Goal: Task Accomplishment & Management: Use online tool/utility

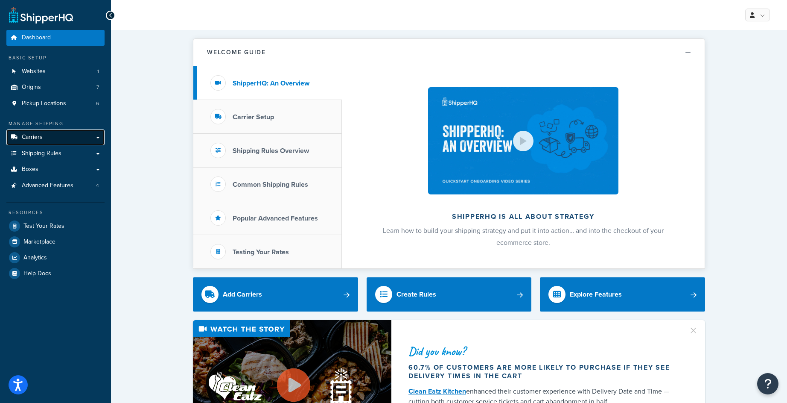
click at [73, 134] on link "Carriers" at bounding box center [55, 137] width 98 height 16
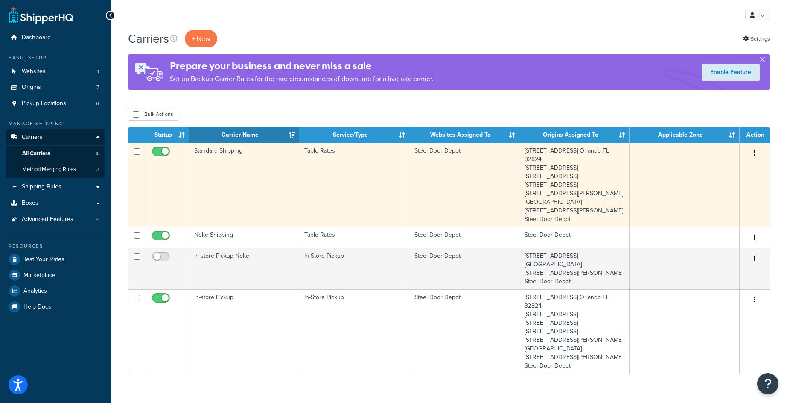
click at [757, 151] on button "button" at bounding box center [755, 153] width 12 height 14
click at [721, 173] on link "Edit" at bounding box center [720, 171] width 67 height 18
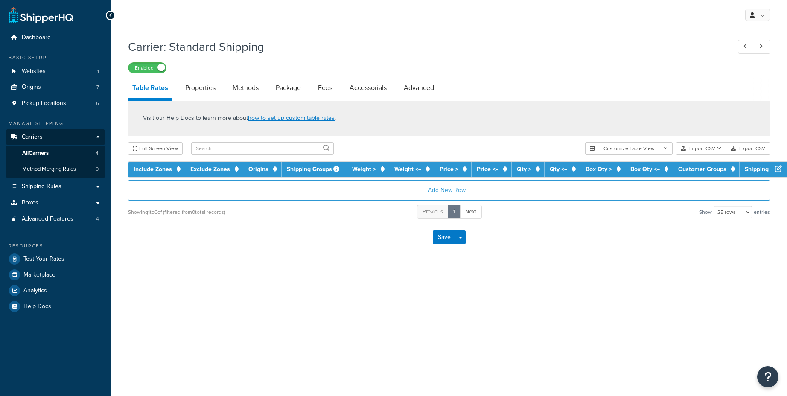
select select "25"
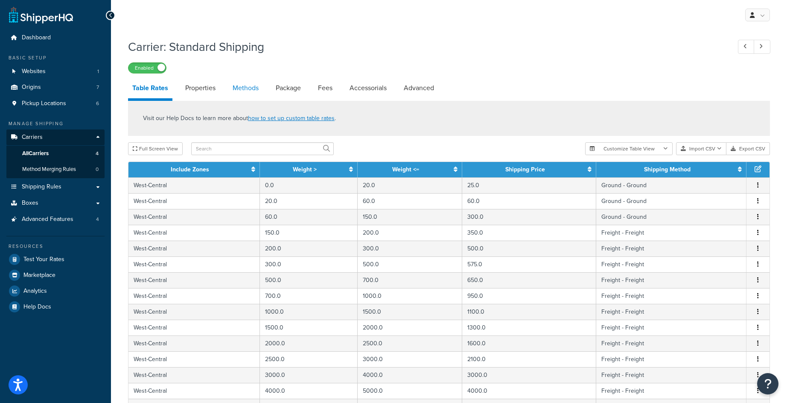
click at [244, 92] on link "Methods" at bounding box center [245, 88] width 35 height 20
select select "25"
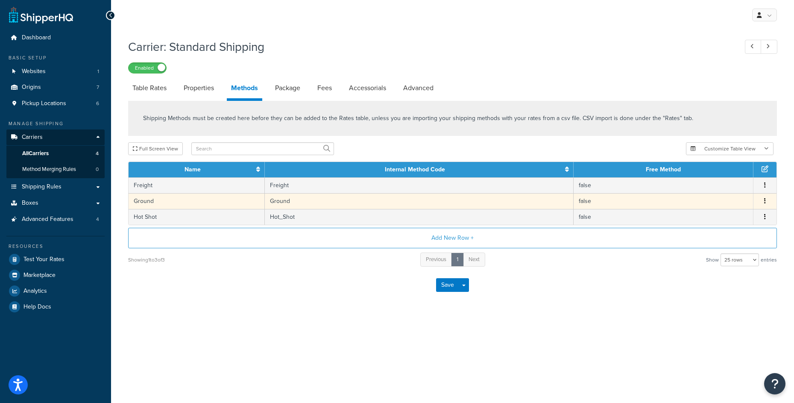
click at [766, 199] on button "button" at bounding box center [764, 200] width 7 height 9
click at [726, 196] on div "Edit" at bounding box center [721, 194] width 61 height 18
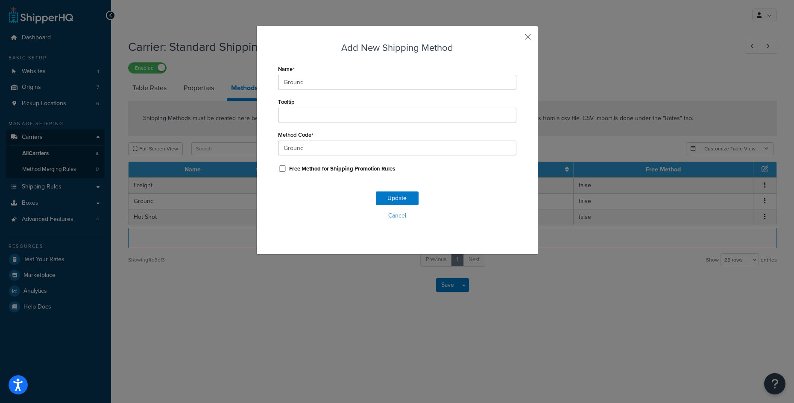
click at [516, 41] on button "button" at bounding box center [515, 40] width 2 height 2
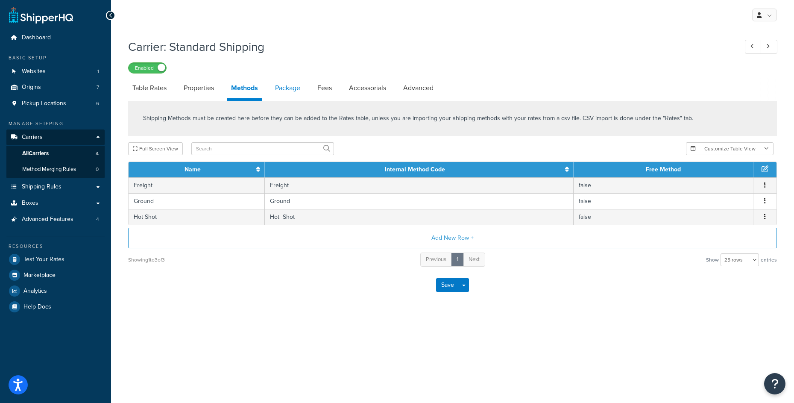
click at [288, 90] on link "Package" at bounding box center [288, 88] width 34 height 20
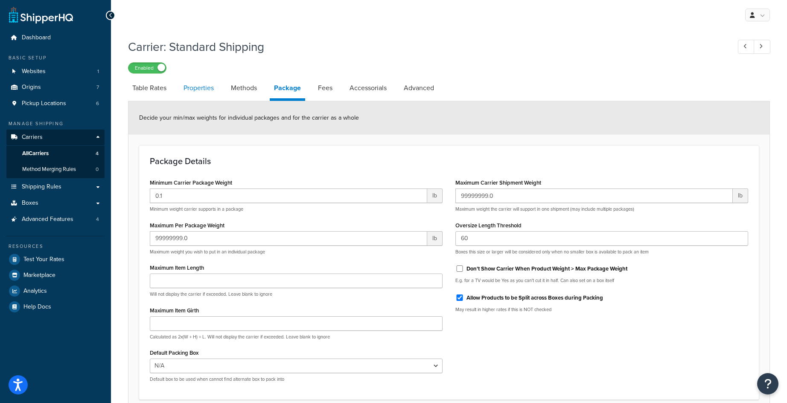
click at [207, 93] on link "Properties" at bounding box center [198, 88] width 39 height 20
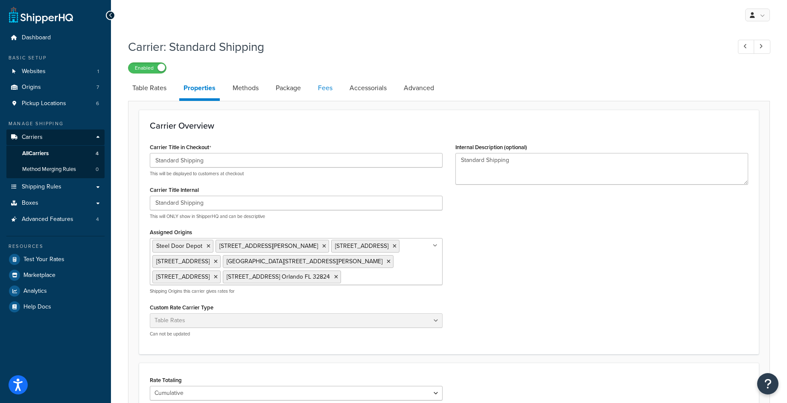
click at [325, 95] on link "Fees" at bounding box center [325, 88] width 23 height 20
select select "AFTER"
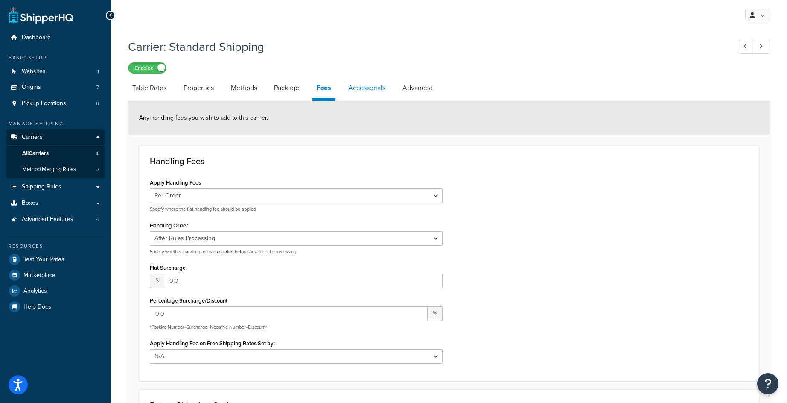
click at [374, 94] on link "Accessorials" at bounding box center [367, 88] width 46 height 20
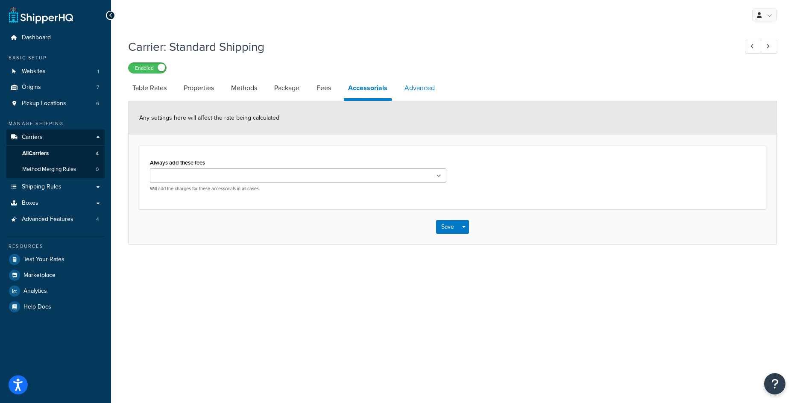
click at [424, 91] on link "Advanced" at bounding box center [419, 88] width 39 height 20
select select "false"
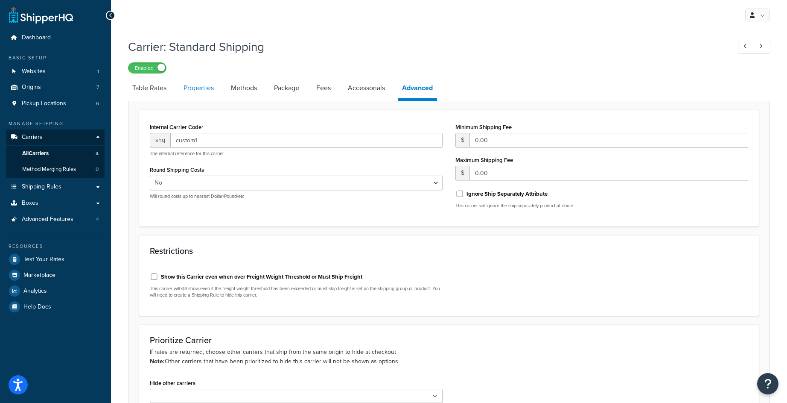
click at [193, 93] on link "Properties" at bounding box center [198, 88] width 39 height 20
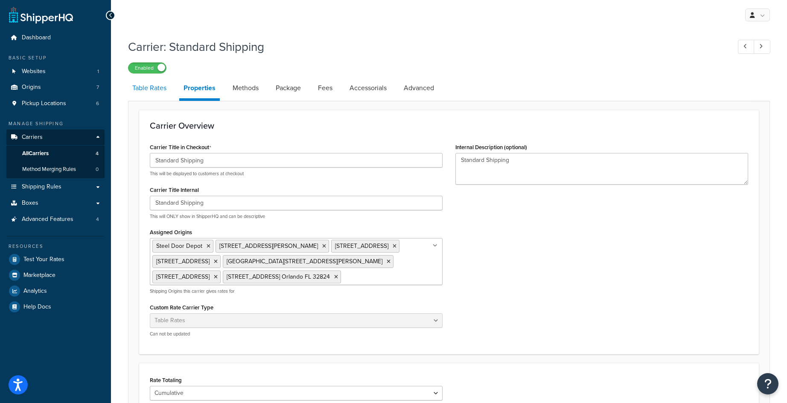
click at [151, 92] on link "Table Rates" at bounding box center [149, 88] width 43 height 20
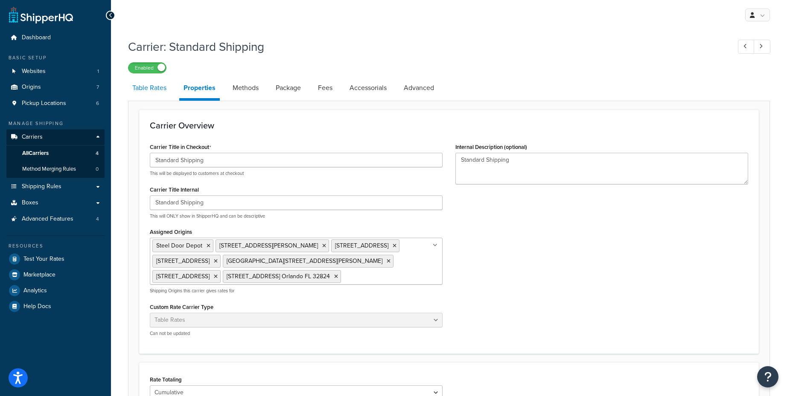
select select "25"
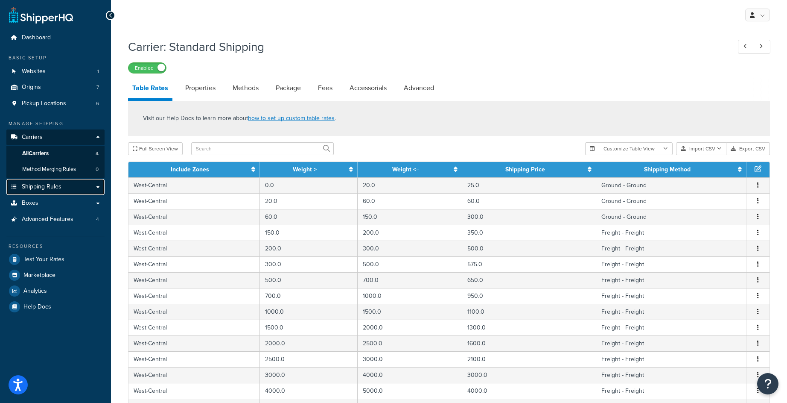
click at [59, 184] on span "Shipping Rules" at bounding box center [42, 186] width 40 height 7
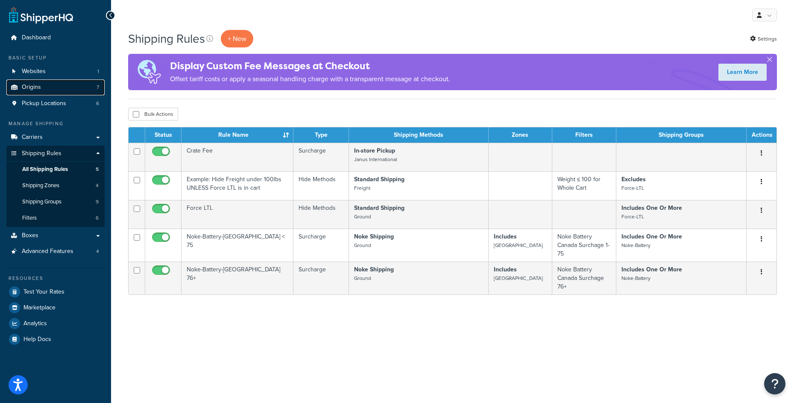
click at [65, 91] on link "Origins 7" at bounding box center [55, 87] width 98 height 16
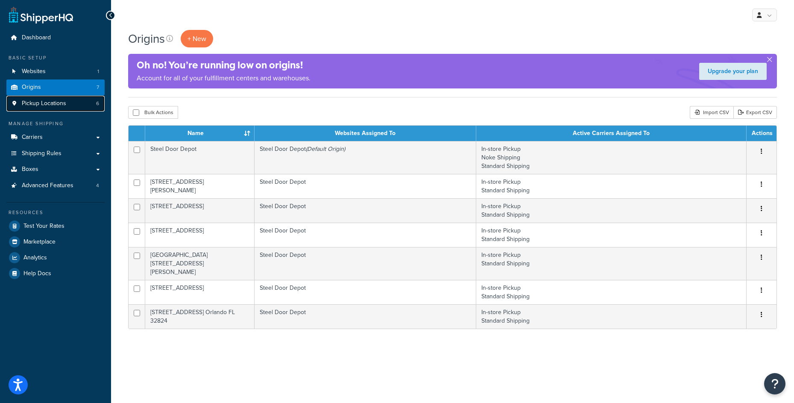
click at [67, 103] on link "Pickup Locations 6" at bounding box center [55, 104] width 98 height 16
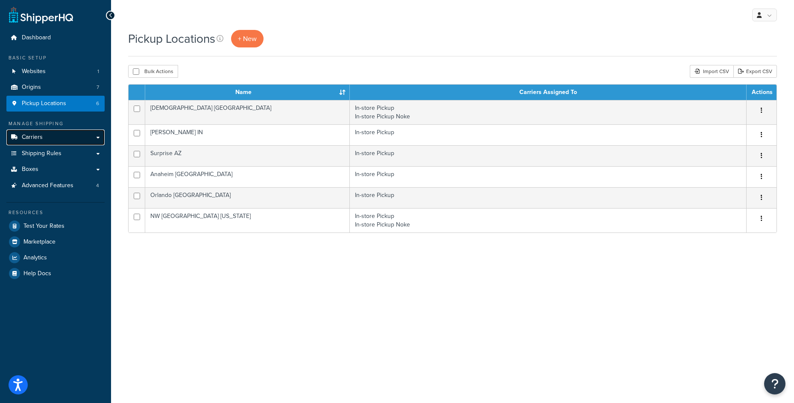
click at [66, 136] on link "Carriers" at bounding box center [55, 137] width 98 height 16
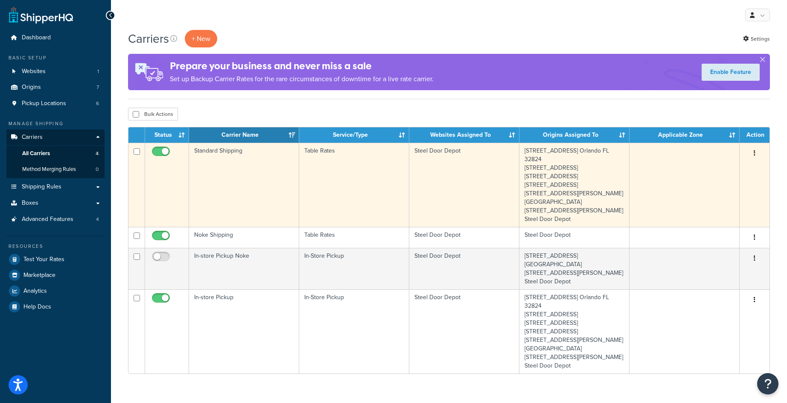
click at [755, 150] on icon "button" at bounding box center [755, 153] width 2 height 6
click at [725, 167] on link "Edit" at bounding box center [720, 171] width 67 height 18
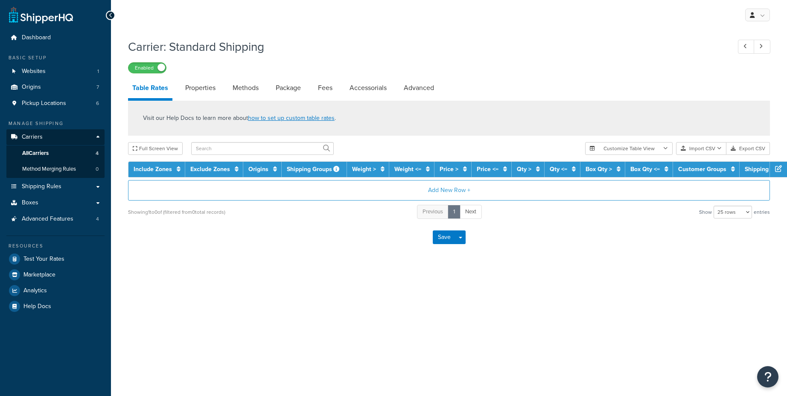
select select "25"
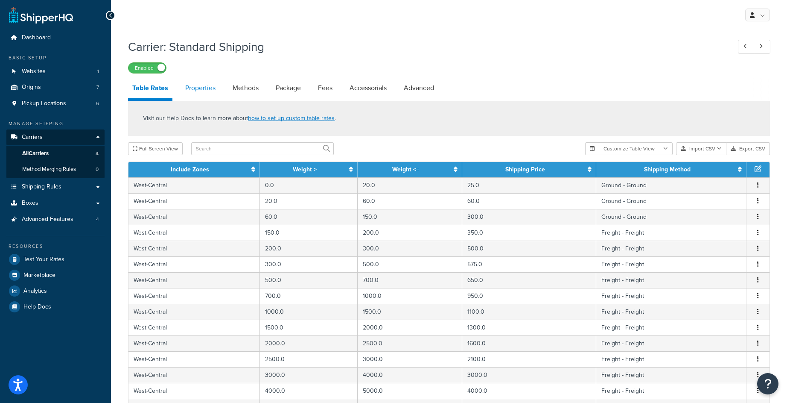
click at [210, 97] on link "Properties" at bounding box center [200, 88] width 39 height 20
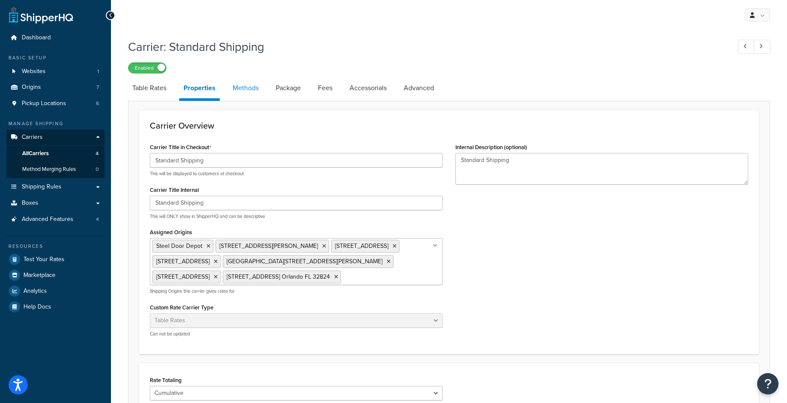
click at [239, 91] on link "Methods" at bounding box center [245, 88] width 35 height 20
select select "25"
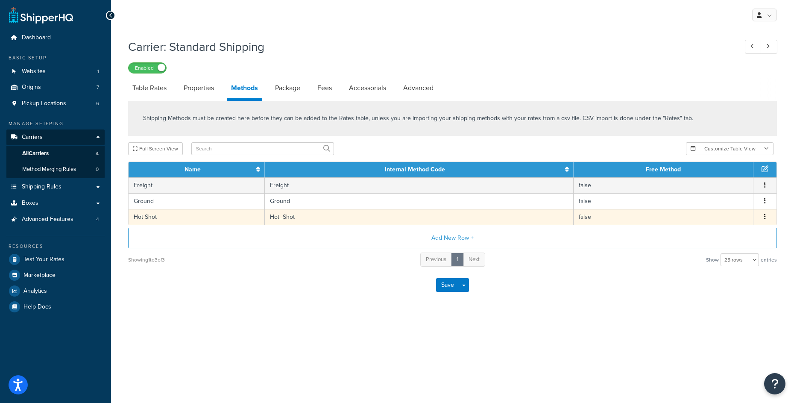
click at [764, 219] on icon "button" at bounding box center [765, 217] width 2 height 6
click at [726, 209] on div "Edit" at bounding box center [721, 210] width 61 height 18
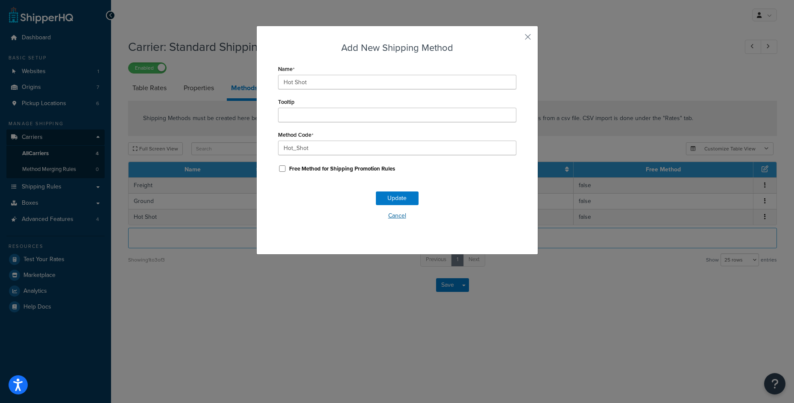
click at [398, 216] on button "Cancel" at bounding box center [397, 215] width 238 height 13
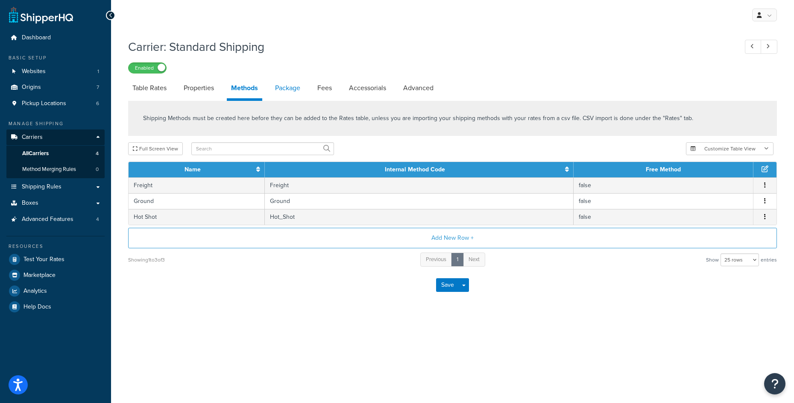
click at [296, 90] on link "Package" at bounding box center [288, 88] width 34 height 20
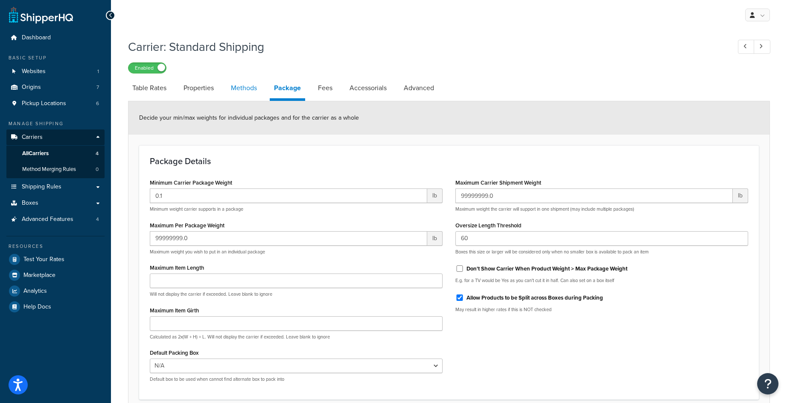
click at [257, 87] on link "Methods" at bounding box center [244, 88] width 35 height 20
select select "25"
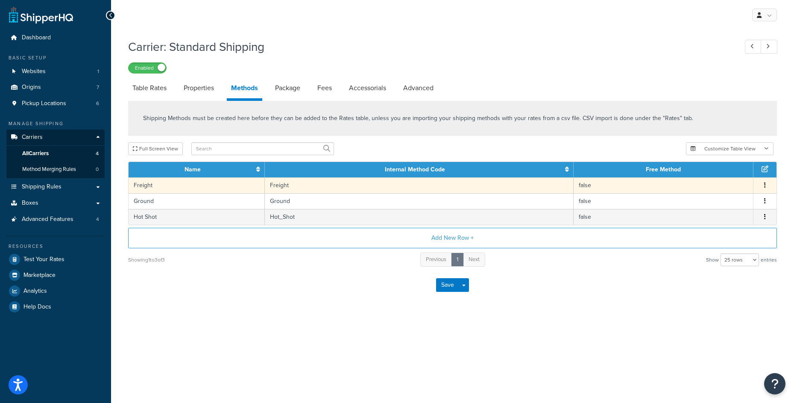
click at [768, 186] on button "button" at bounding box center [764, 185] width 7 height 9
click at [733, 179] on div "Edit" at bounding box center [721, 178] width 61 height 18
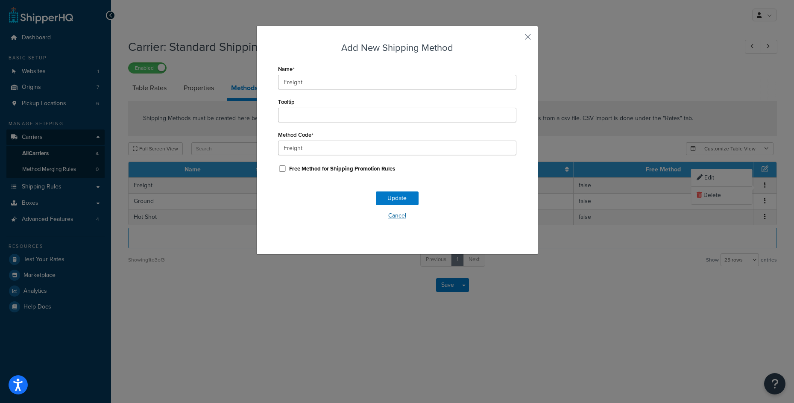
click at [395, 215] on button "Cancel" at bounding box center [397, 215] width 238 height 13
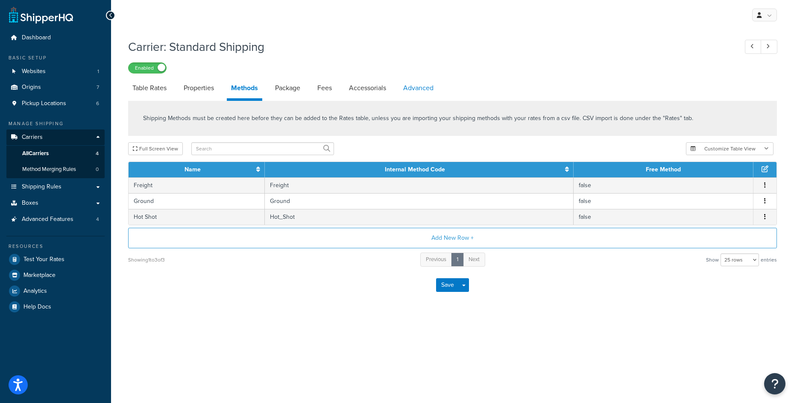
click at [425, 94] on link "Advanced" at bounding box center [418, 88] width 39 height 20
select select "false"
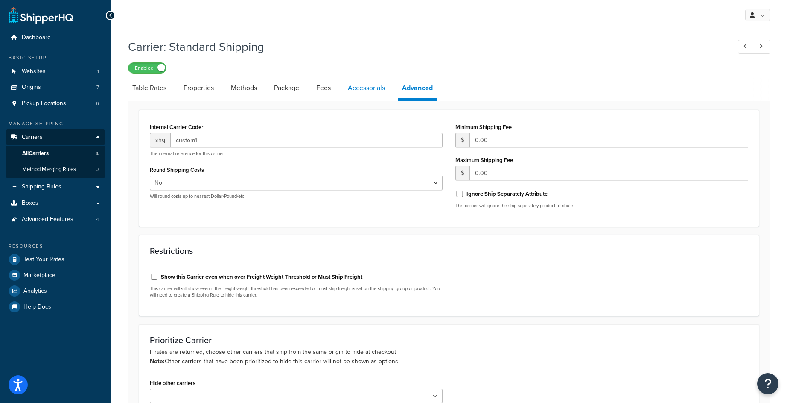
click at [361, 85] on link "Accessorials" at bounding box center [367, 88] width 46 height 20
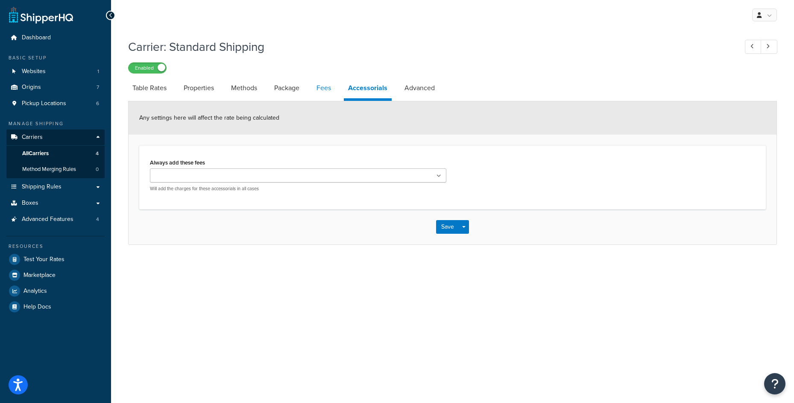
click at [320, 92] on link "Fees" at bounding box center [323, 88] width 23 height 20
select select "AFTER"
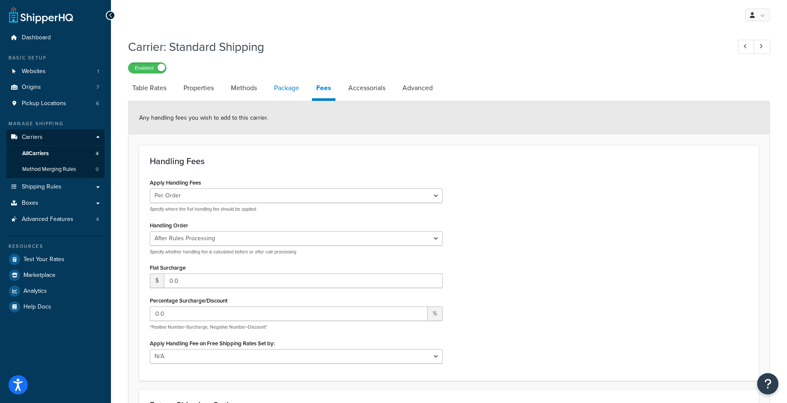
click at [277, 93] on link "Package" at bounding box center [287, 88] width 34 height 20
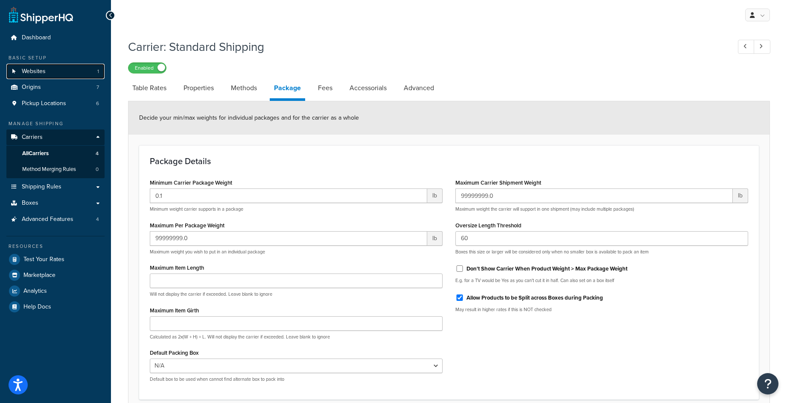
click at [68, 74] on link "Websites 1" at bounding box center [55, 72] width 98 height 16
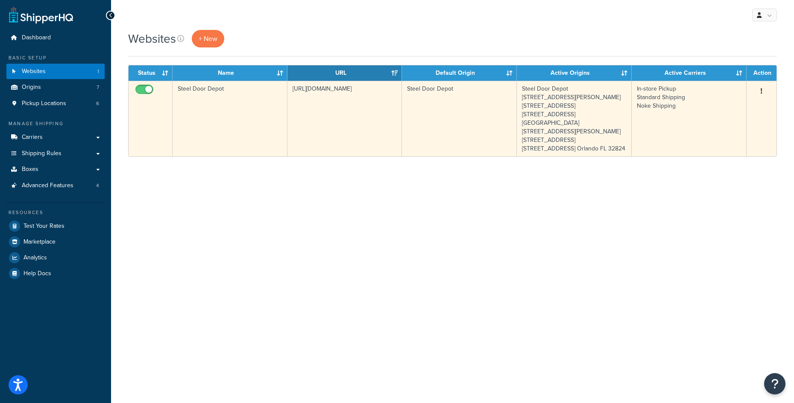
click at [761, 91] on icon "button" at bounding box center [762, 91] width 2 height 6
click at [743, 104] on link "Edit" at bounding box center [726, 108] width 67 height 18
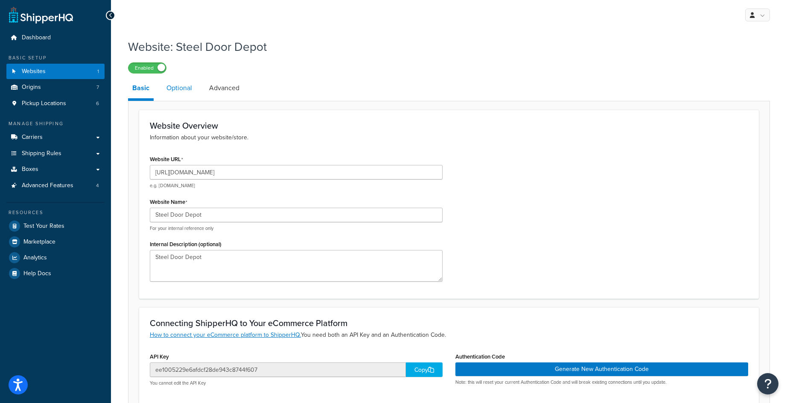
click at [190, 90] on link "Optional" at bounding box center [179, 88] width 34 height 20
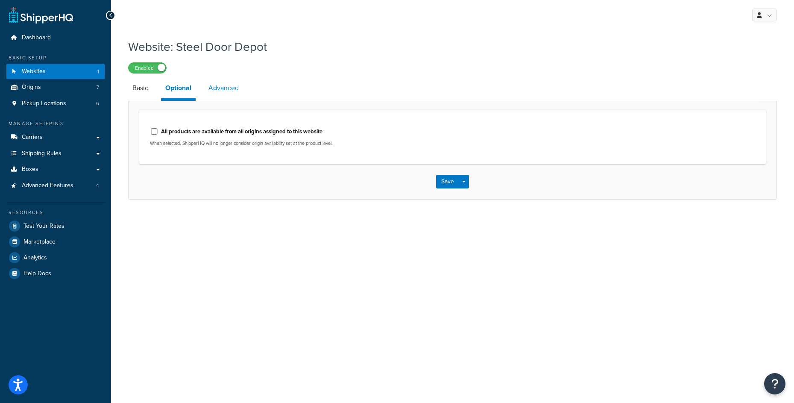
click at [213, 91] on link "Advanced" at bounding box center [223, 88] width 39 height 20
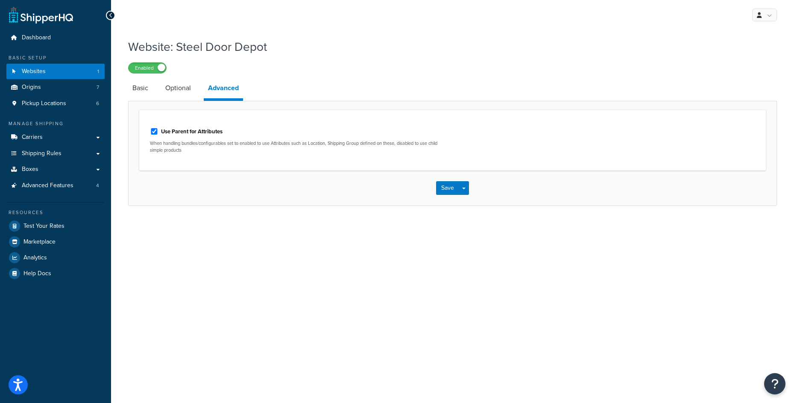
click at [153, 92] on li "Basic" at bounding box center [144, 88] width 33 height 20
click at [69, 102] on link "Pickup Locations 6" at bounding box center [55, 104] width 98 height 16
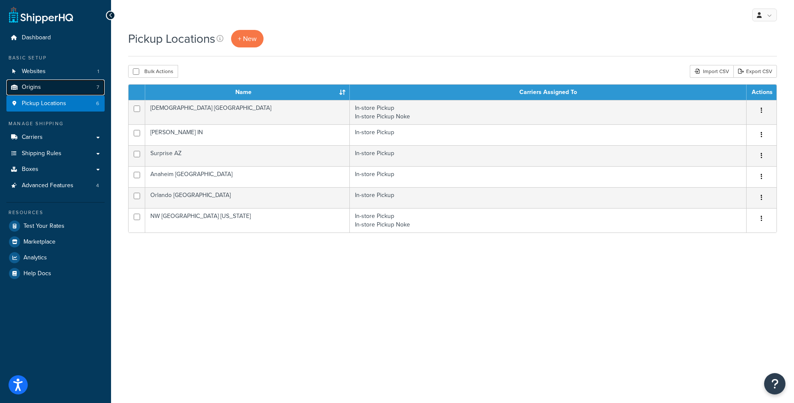
click at [74, 91] on link "Origins 7" at bounding box center [55, 87] width 98 height 16
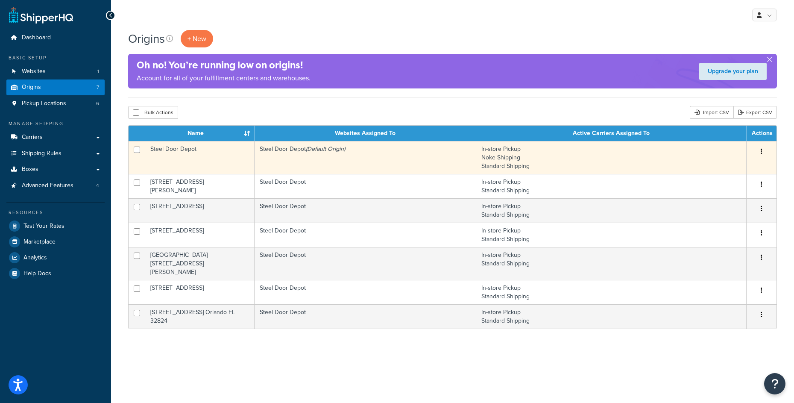
click at [759, 152] on button "button" at bounding box center [761, 152] width 12 height 14
click at [748, 167] on link "Edit" at bounding box center [732, 168] width 67 height 18
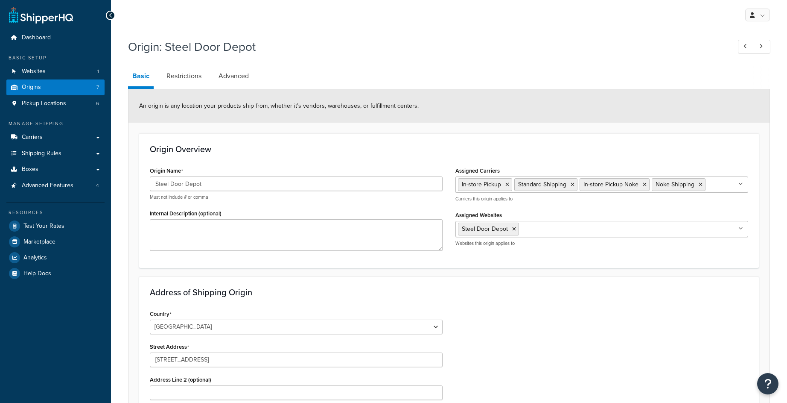
select select "10"
click at [720, 186] on ul "In-store Pickup Standard Shipping In-store Pickup Noke Noke Shipping" at bounding box center [602, 184] width 293 height 16
click at [593, 151] on h3 "Origin Overview" at bounding box center [449, 148] width 599 height 9
click at [60, 139] on link "Carriers" at bounding box center [55, 137] width 98 height 16
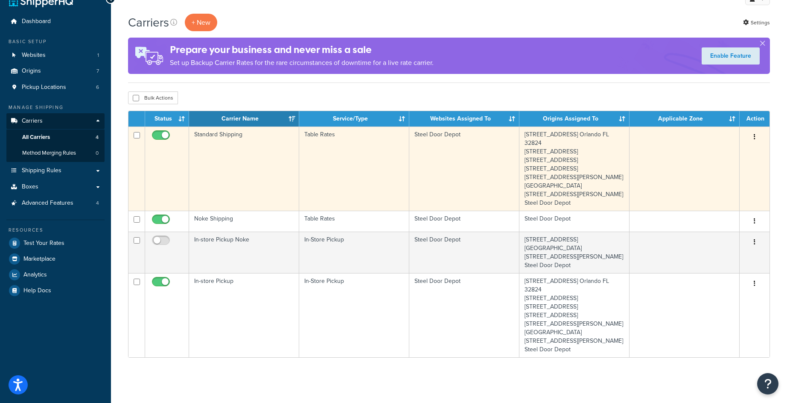
scroll to position [32, 0]
click at [757, 130] on button "button" at bounding box center [755, 137] width 12 height 14
click at [733, 133] on link "Edit" at bounding box center [720, 138] width 67 height 18
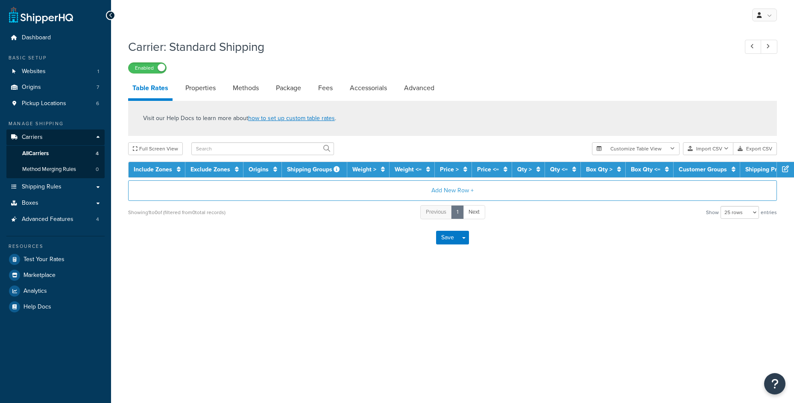
select select "25"
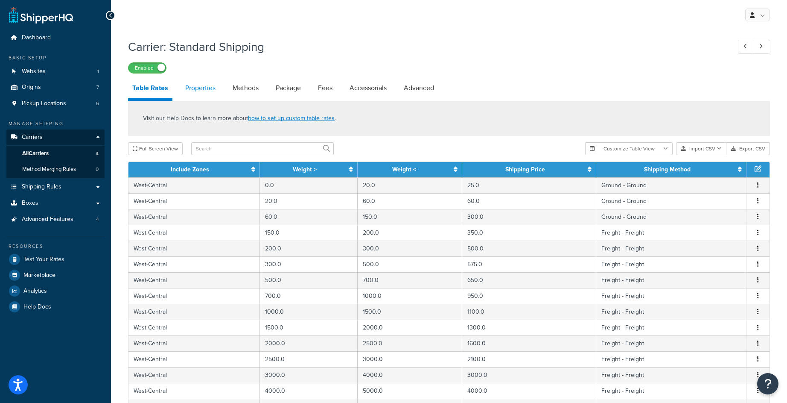
click at [200, 93] on link "Properties" at bounding box center [200, 88] width 39 height 20
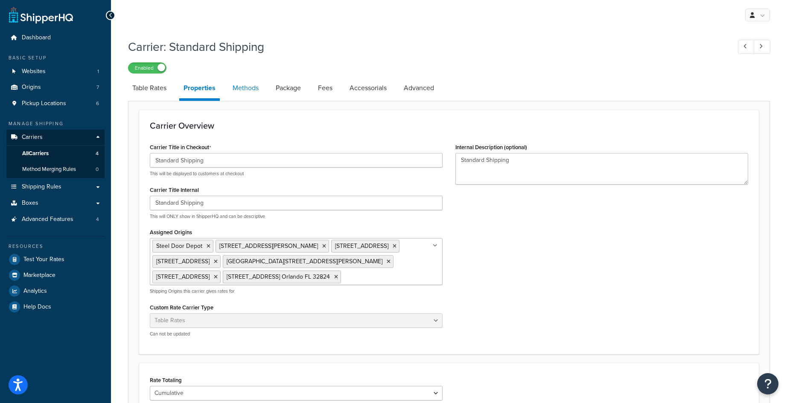
click at [247, 91] on link "Methods" at bounding box center [245, 88] width 35 height 20
select select "25"
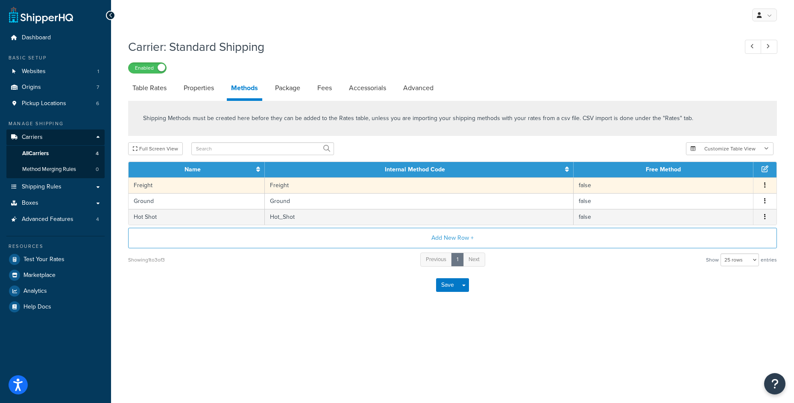
click at [764, 188] on button "button" at bounding box center [764, 185] width 7 height 9
click at [735, 180] on div "Edit" at bounding box center [721, 178] width 61 height 18
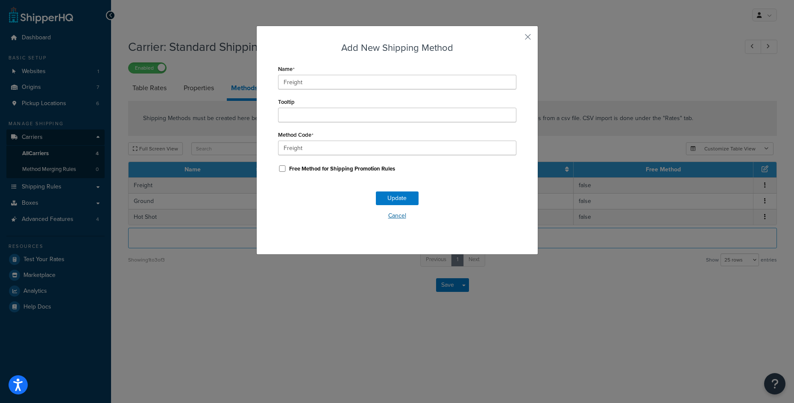
click at [391, 216] on button "Cancel" at bounding box center [397, 215] width 238 height 13
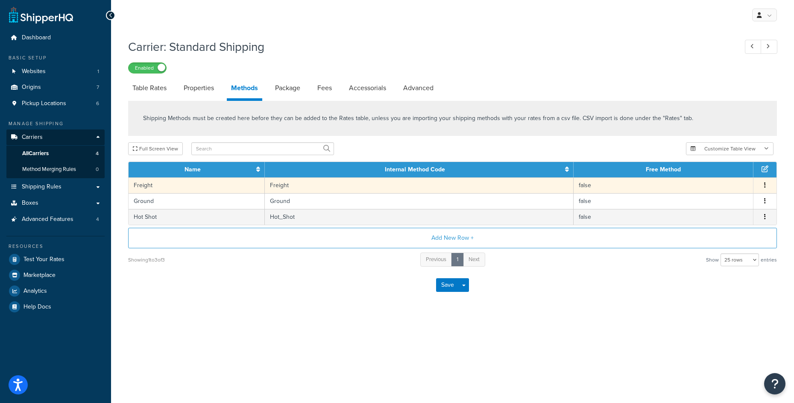
click at [327, 184] on td "Freight" at bounding box center [419, 185] width 309 height 16
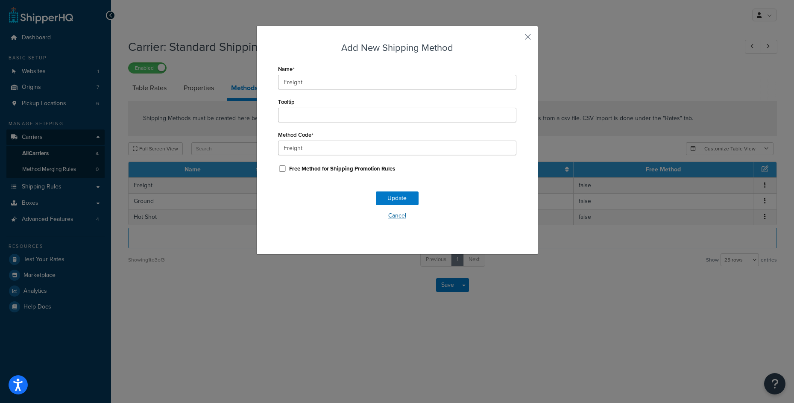
click at [400, 219] on button "Cancel" at bounding box center [397, 215] width 238 height 13
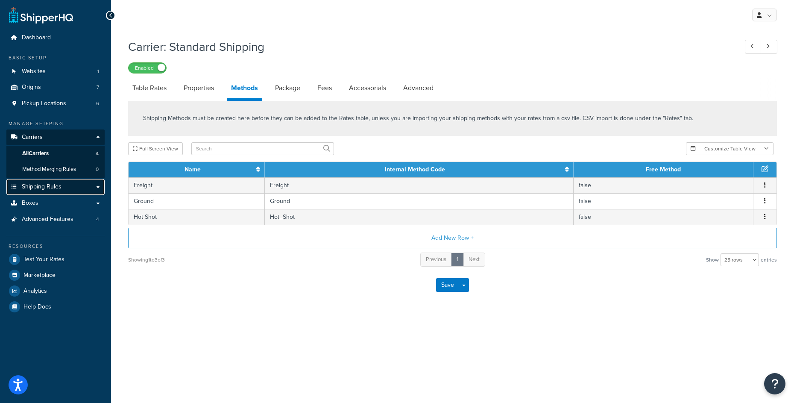
click at [58, 188] on span "Shipping Rules" at bounding box center [42, 186] width 40 height 7
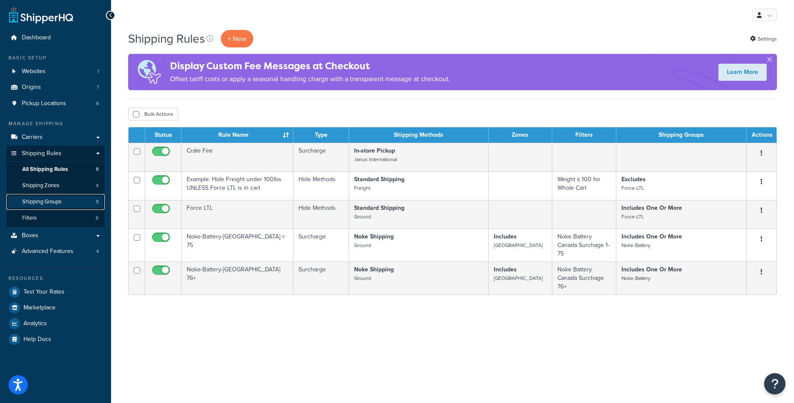
click at [82, 204] on link "Shipping Groups 9" at bounding box center [55, 202] width 98 height 16
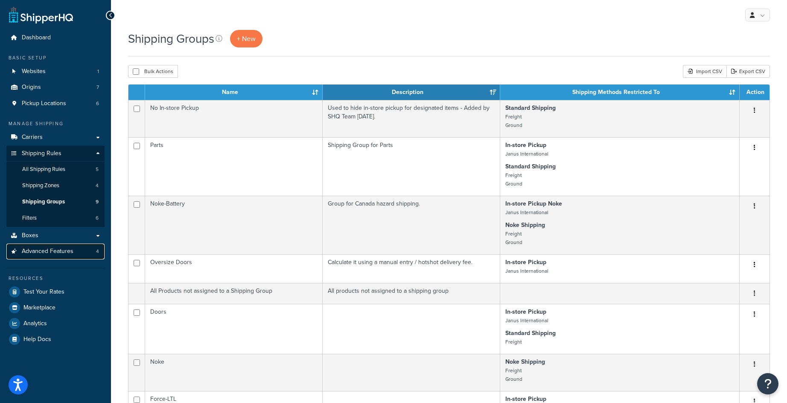
click at [79, 250] on link "Advanced Features 4" at bounding box center [55, 251] width 98 height 16
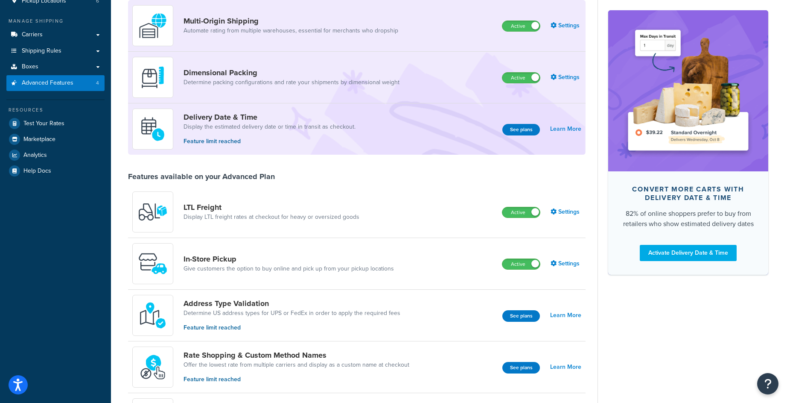
scroll to position [240, 0]
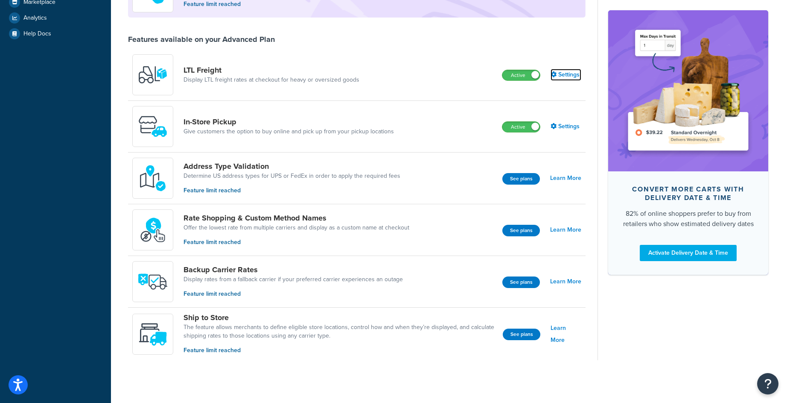
click at [564, 72] on link "Settings" at bounding box center [566, 75] width 31 height 12
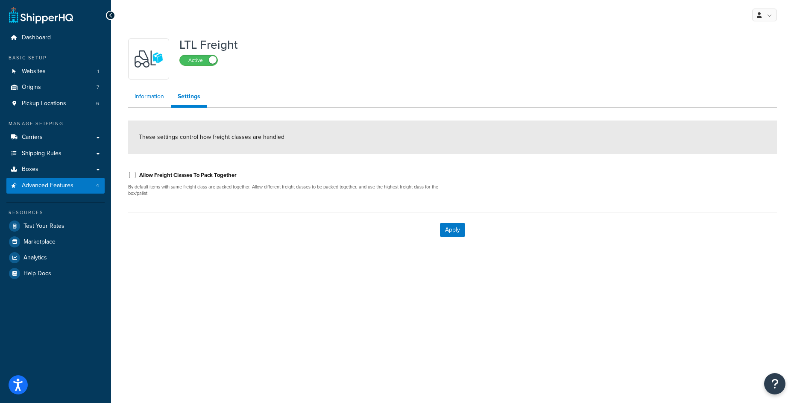
click at [153, 99] on link "Information" at bounding box center [149, 96] width 42 height 17
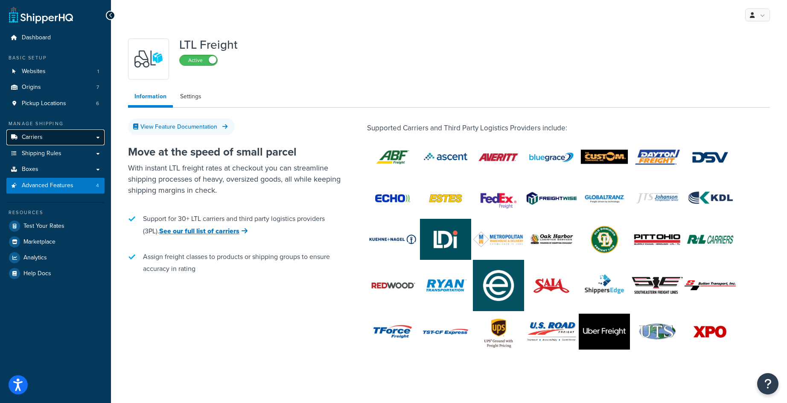
click at [65, 135] on link "Carriers" at bounding box center [55, 137] width 98 height 16
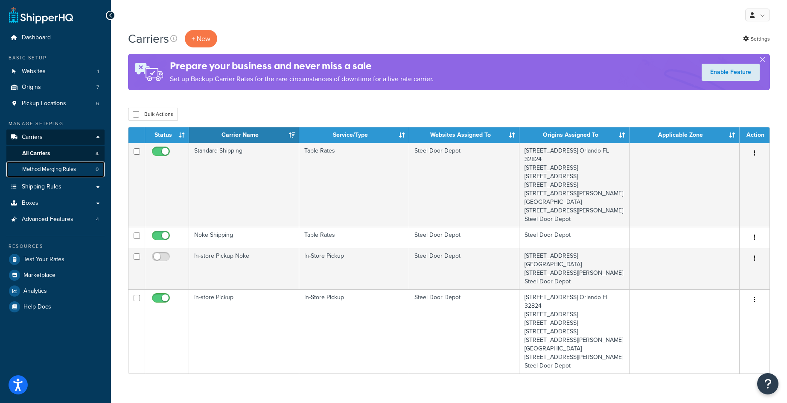
click at [78, 170] on link "Method Merging Rules 0" at bounding box center [55, 169] width 98 height 16
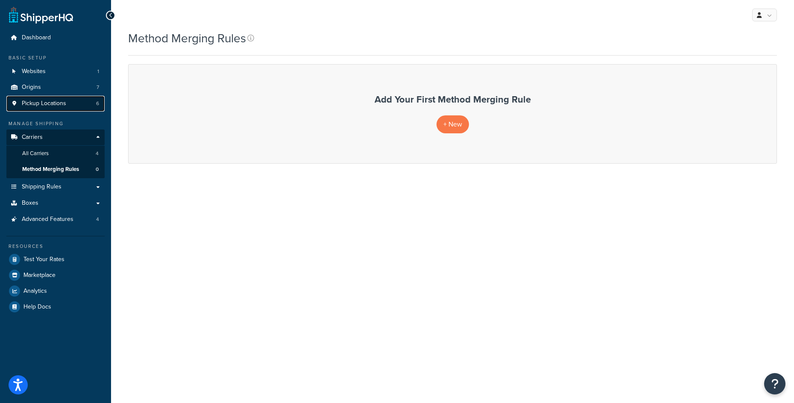
click at [58, 103] on span "Pickup Locations" at bounding box center [44, 103] width 44 height 7
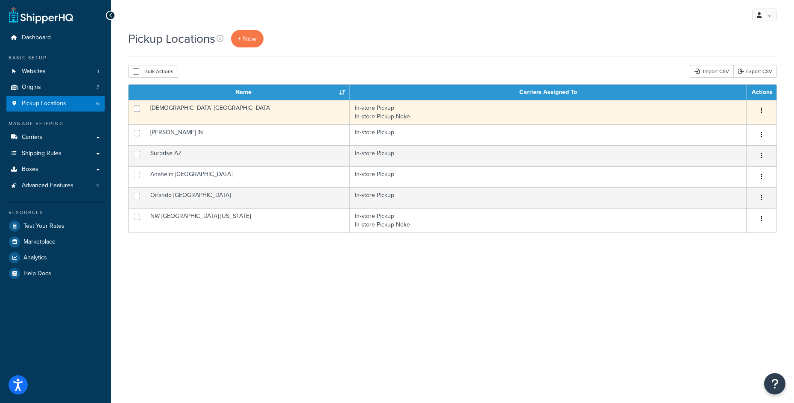
click at [767, 111] on button "button" at bounding box center [761, 111] width 12 height 14
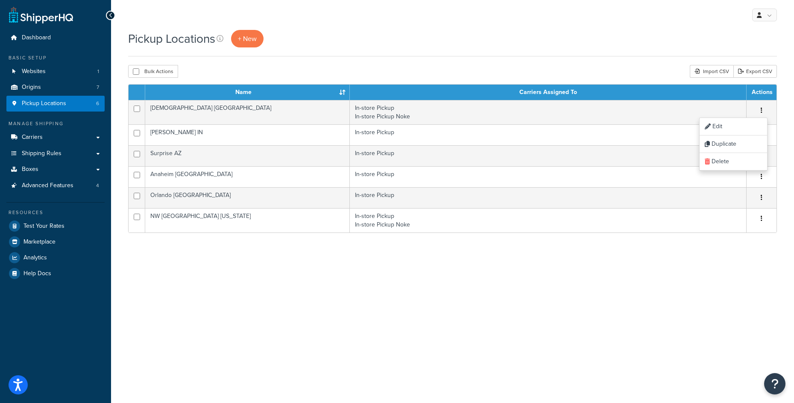
click at [337, 83] on div "Pickup Locations + New Bulk Actions Duplicate Delete Import CSV Export CSV Cont…" at bounding box center [452, 143] width 683 height 227
click at [57, 90] on link "Origins 7" at bounding box center [55, 87] width 98 height 16
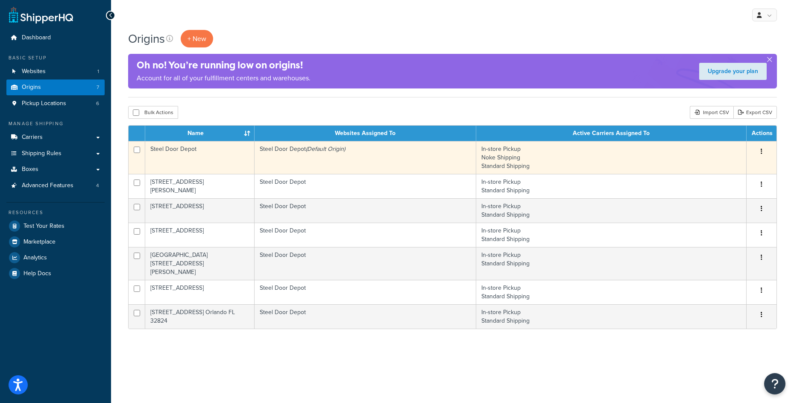
click at [759, 153] on button "button" at bounding box center [761, 152] width 12 height 14
click at [750, 165] on link "Edit" at bounding box center [732, 168] width 67 height 18
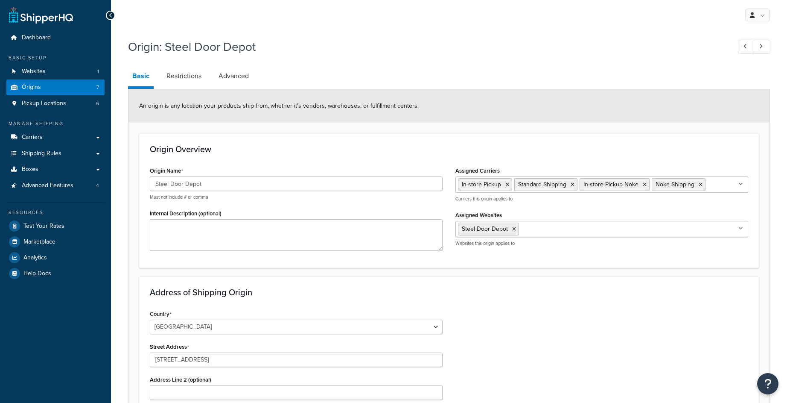
select select "10"
click at [189, 75] on link "Restrictions" at bounding box center [184, 76] width 44 height 20
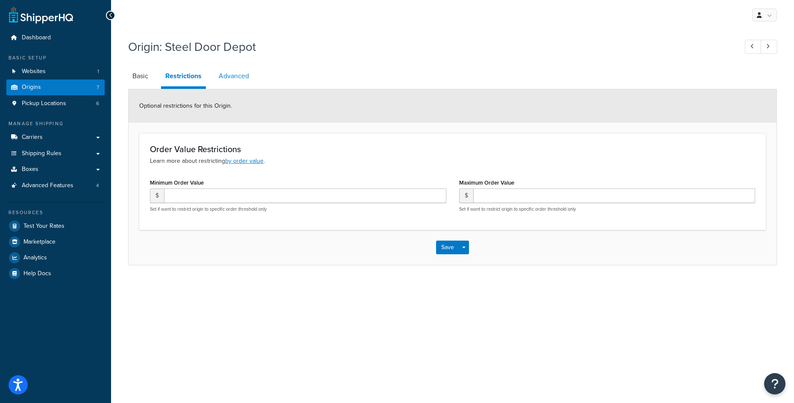
click at [219, 76] on link "Advanced" at bounding box center [233, 76] width 39 height 20
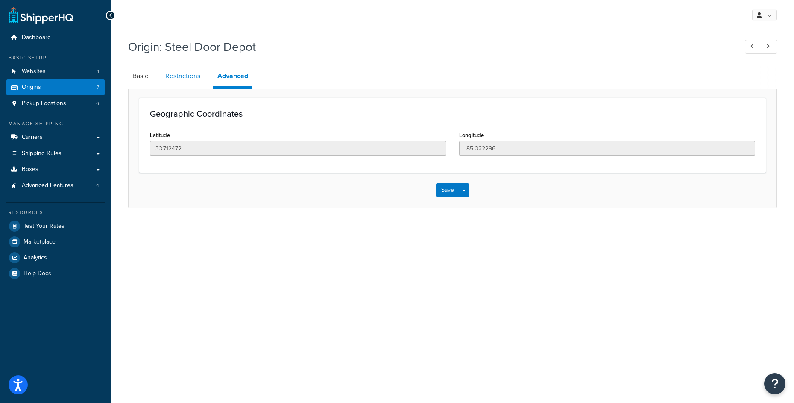
click at [186, 74] on link "Restrictions" at bounding box center [183, 76] width 44 height 20
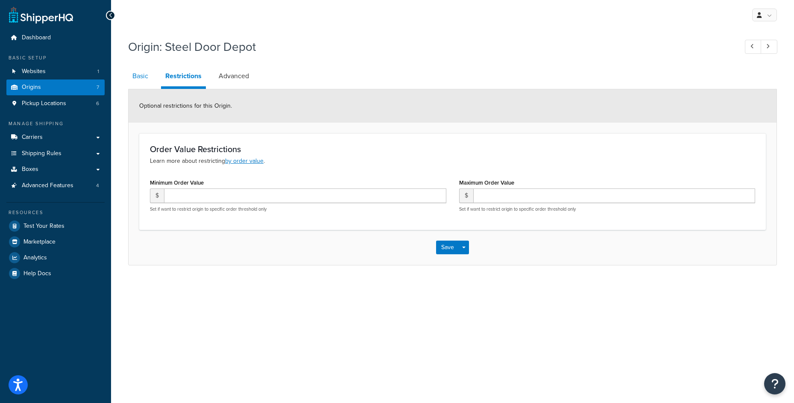
click at [150, 78] on link "Basic" at bounding box center [140, 76] width 24 height 20
select select "10"
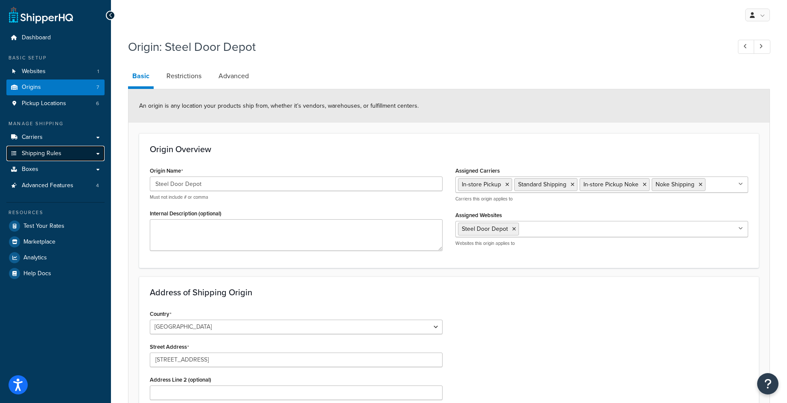
click at [73, 152] on link "Shipping Rules" at bounding box center [55, 154] width 98 height 16
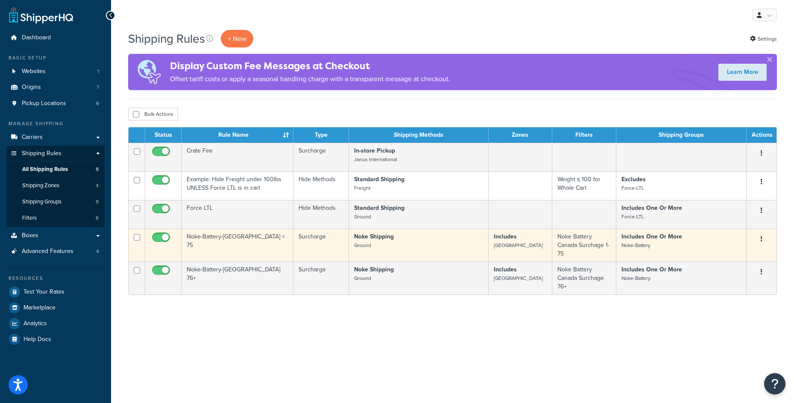
click at [761, 241] on icon "button" at bounding box center [762, 239] width 2 height 6
click at [743, 256] on link "Edit" at bounding box center [732, 255] width 67 height 18
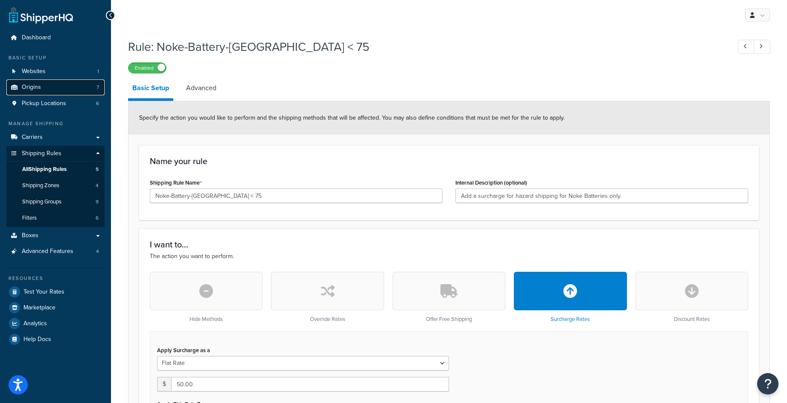
click at [63, 90] on link "Origins 7" at bounding box center [55, 87] width 98 height 16
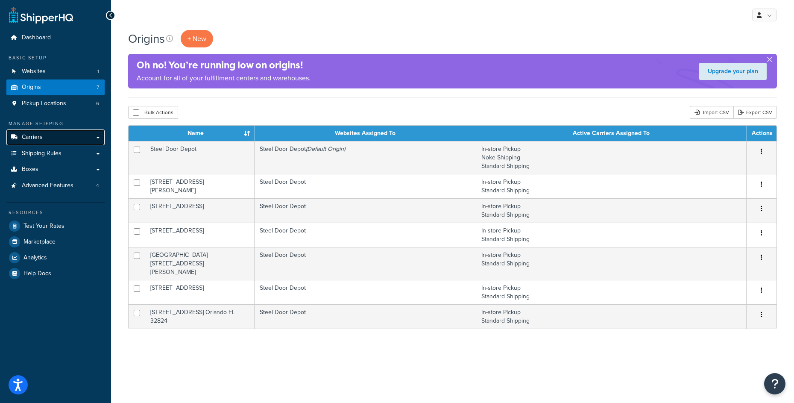
click at [68, 142] on link "Carriers" at bounding box center [55, 137] width 98 height 16
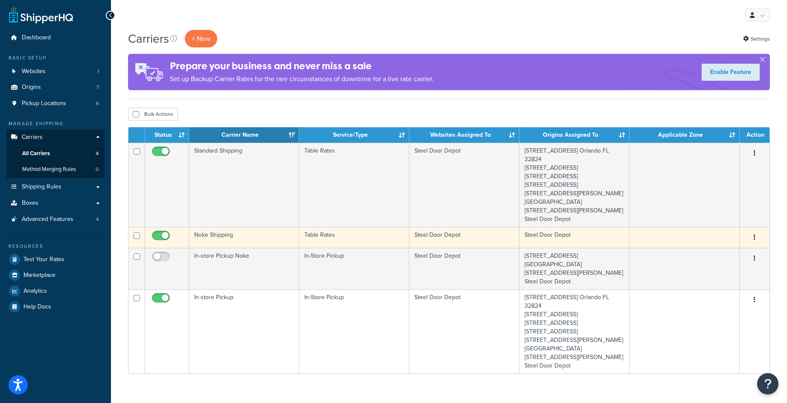
click at [751, 244] on button "button" at bounding box center [755, 238] width 12 height 14
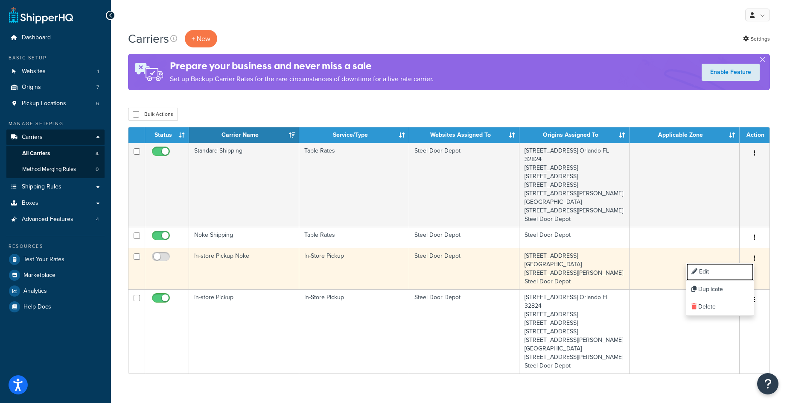
click at [734, 270] on link "Edit" at bounding box center [720, 272] width 67 height 18
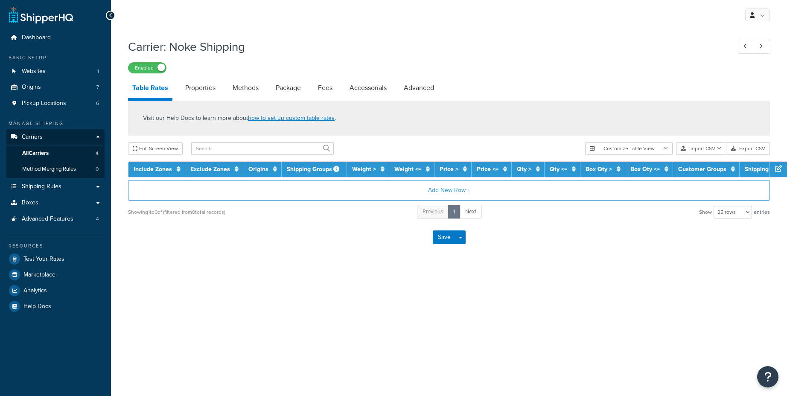
select select "25"
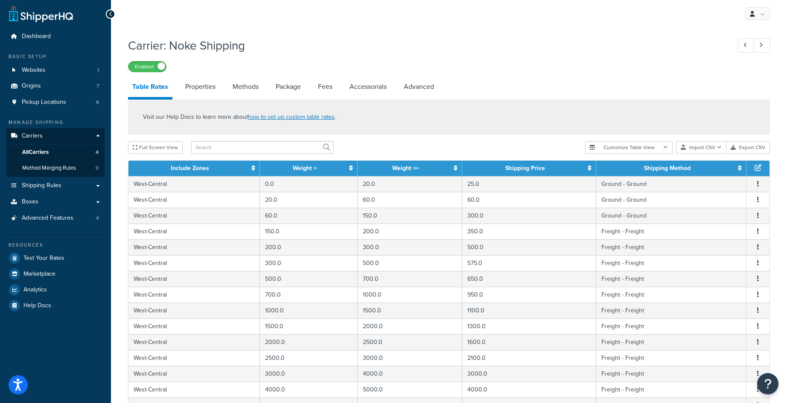
scroll to position [2, 0]
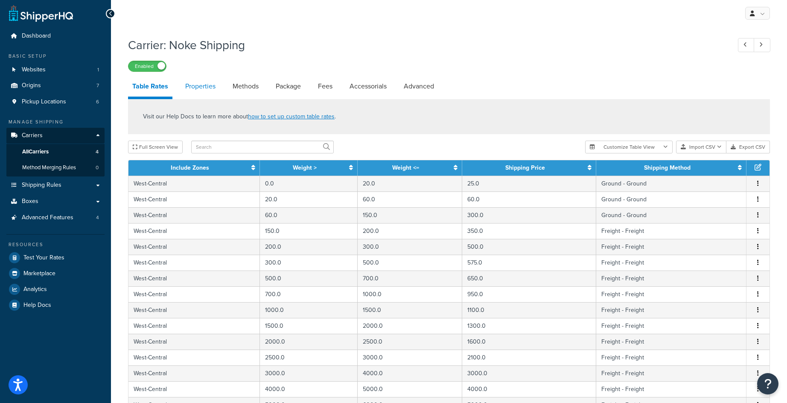
click at [200, 91] on link "Properties" at bounding box center [200, 86] width 39 height 20
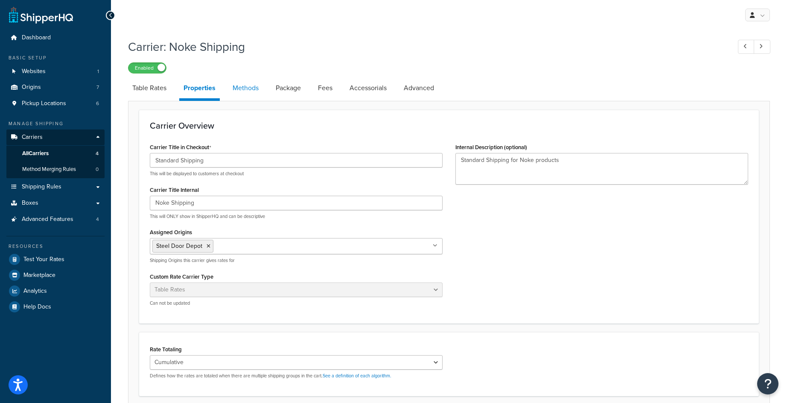
click at [246, 93] on link "Methods" at bounding box center [245, 88] width 35 height 20
select select "25"
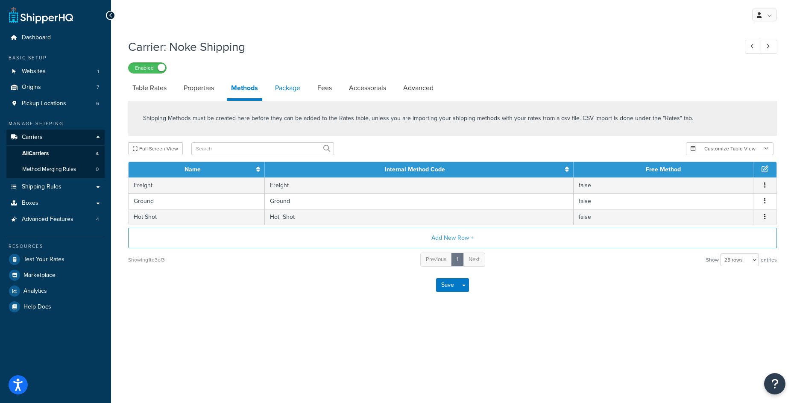
click at [285, 90] on link "Package" at bounding box center [288, 88] width 34 height 20
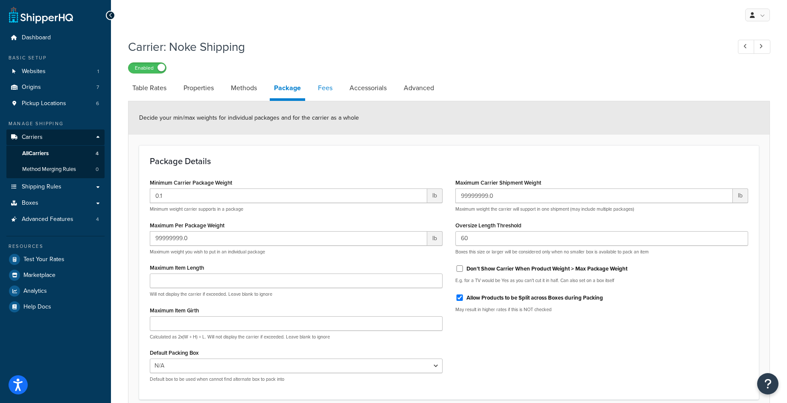
click at [328, 89] on link "Fees" at bounding box center [325, 88] width 23 height 20
select select "AFTER"
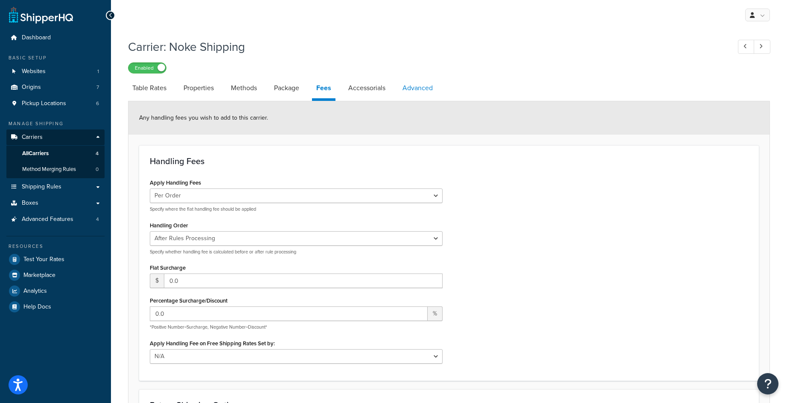
click at [421, 91] on link "Advanced" at bounding box center [417, 88] width 39 height 20
select select "false"
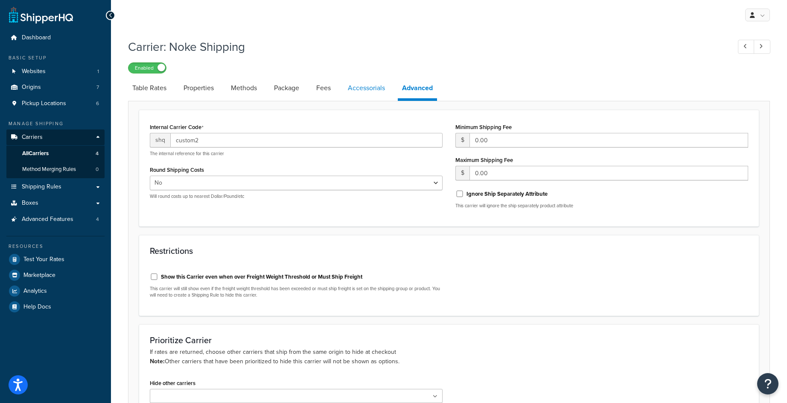
click at [348, 87] on link "Accessorials" at bounding box center [367, 88] width 46 height 20
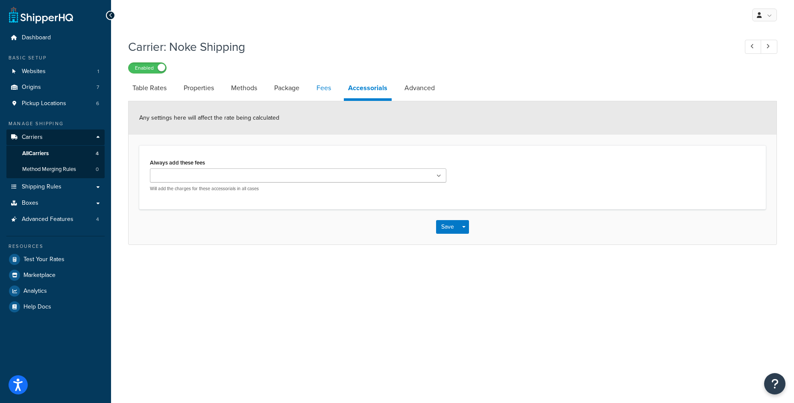
click at [322, 90] on link "Fees" at bounding box center [323, 88] width 23 height 20
select select "AFTER"
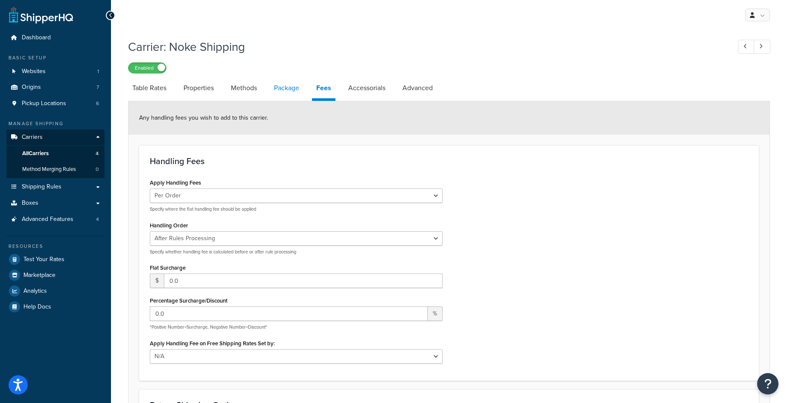
click at [300, 93] on link "Package" at bounding box center [287, 88] width 34 height 20
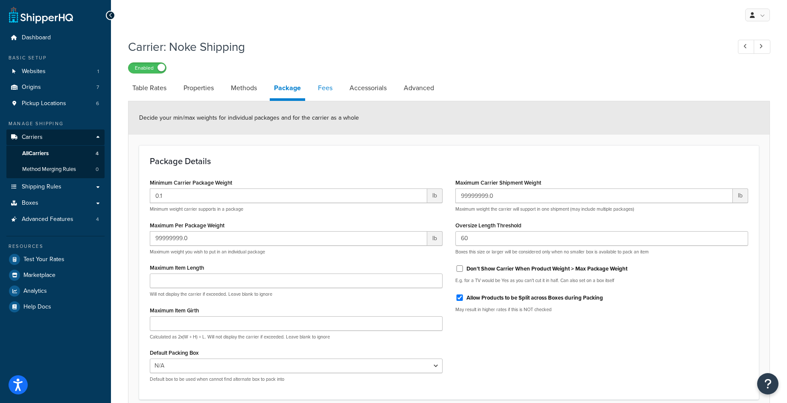
click at [329, 94] on link "Fees" at bounding box center [325, 88] width 23 height 20
select select "AFTER"
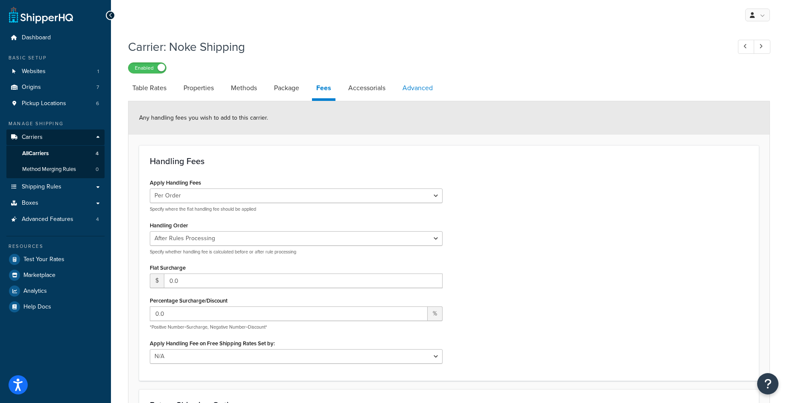
click at [407, 95] on link "Advanced" at bounding box center [417, 88] width 39 height 20
select select "false"
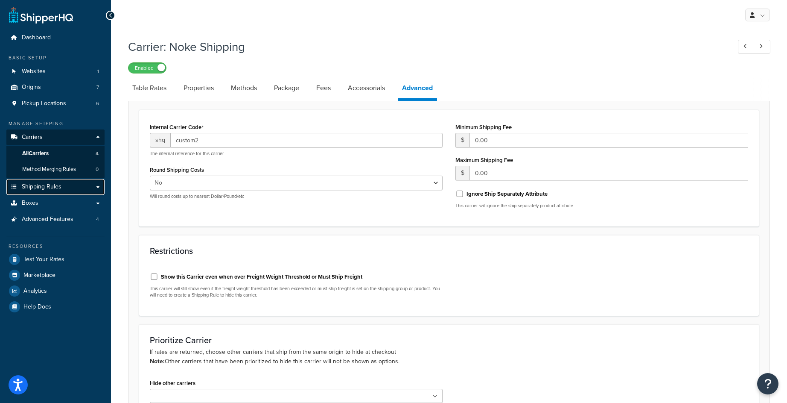
click at [44, 188] on span "Shipping Rules" at bounding box center [42, 186] width 40 height 7
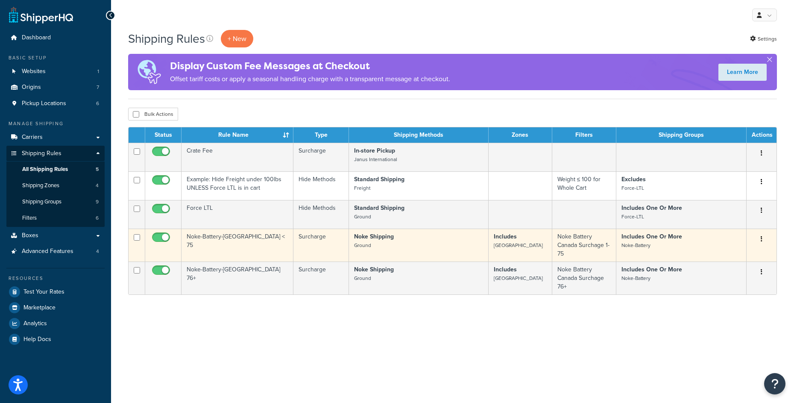
click at [757, 239] on button "button" at bounding box center [761, 239] width 12 height 14
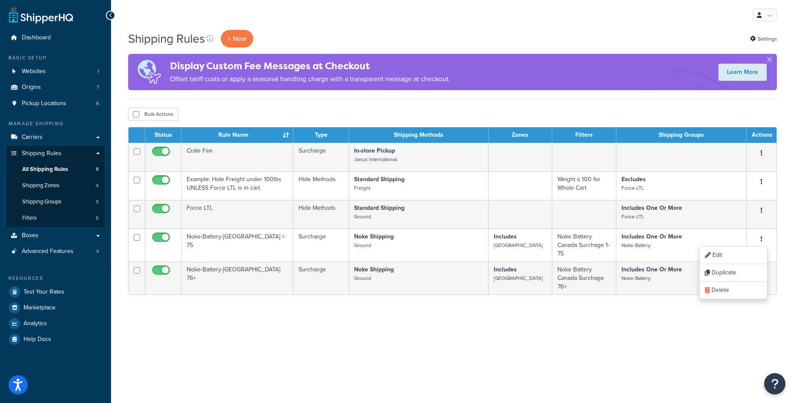
click at [476, 297] on div "Shipping Rules + New Settings Display Custom Fee Messages at Checkout Offset ta…" at bounding box center [452, 174] width 683 height 289
click at [241, 40] on p "+ New" at bounding box center [237, 39] width 32 height 18
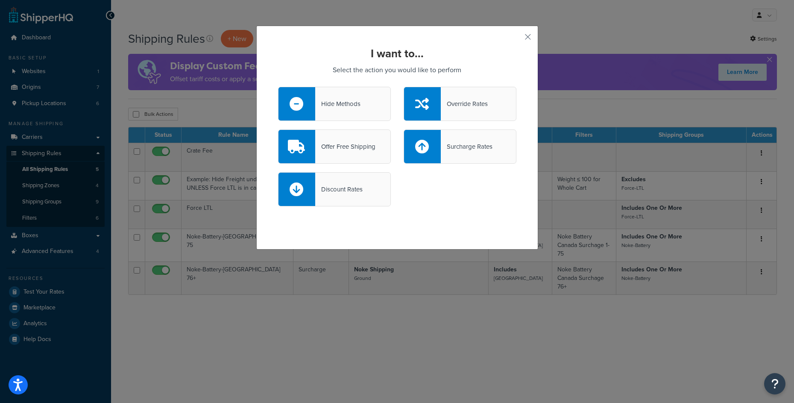
click at [345, 103] on div "Hide Methods" at bounding box center [337, 104] width 45 height 12
click at [0, 0] on input "Hide Methods" at bounding box center [0, 0] width 0 height 0
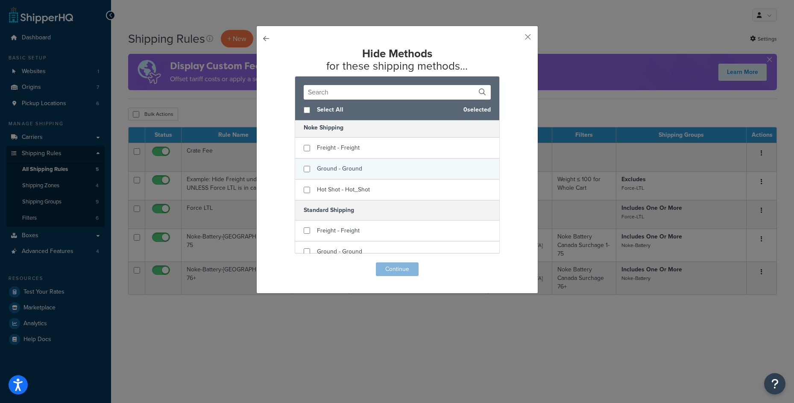
scroll to position [76, 0]
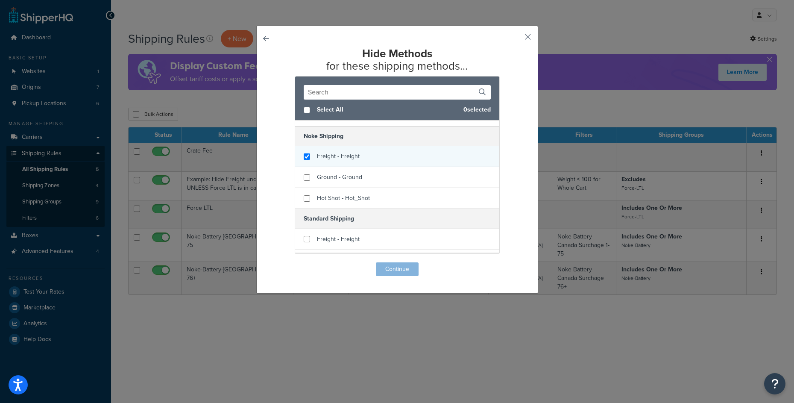
checkbox input "true"
click at [342, 158] on span "Freight - Freight" at bounding box center [338, 156] width 43 height 9
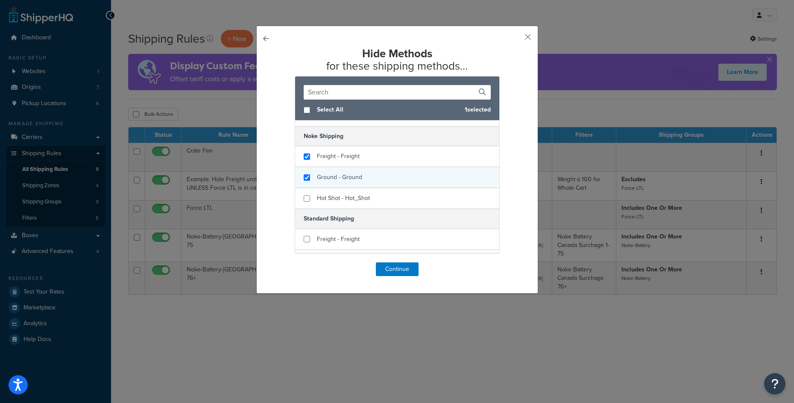
click at [339, 173] on div "Ground - Ground" at bounding box center [339, 177] width 45 height 12
checkbox input "false"
click at [339, 187] on div "Ground - Ground" at bounding box center [397, 177] width 204 height 21
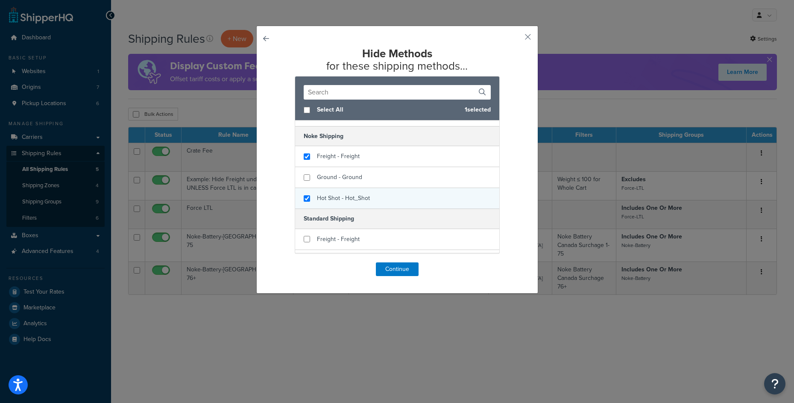
checkbox input "true"
click at [340, 195] on span "Hot Shot - Hot_Shot" at bounding box center [343, 197] width 53 height 9
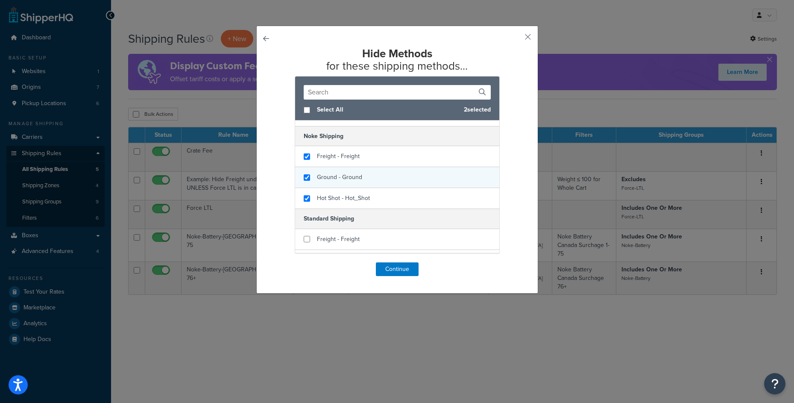
checkbox input "true"
click at [340, 178] on span "Ground - Ground" at bounding box center [339, 177] width 45 height 9
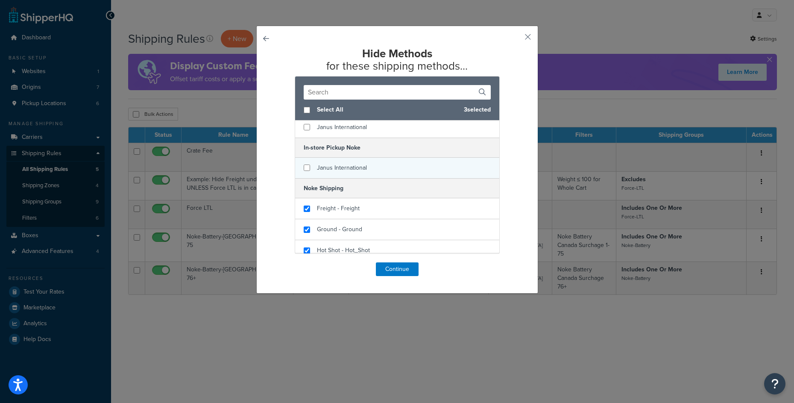
scroll to position [0, 0]
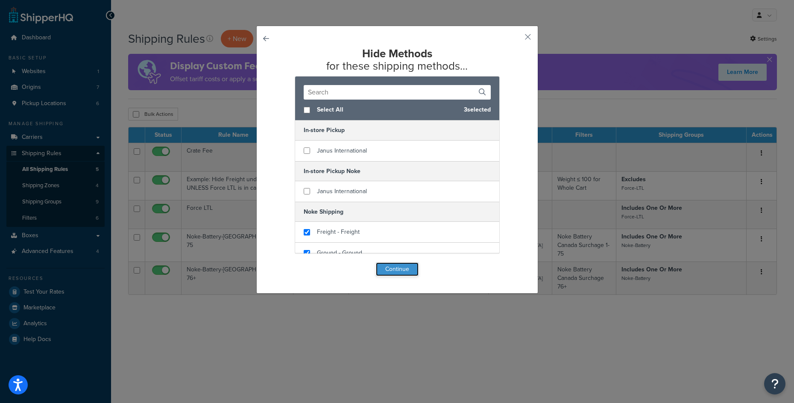
click at [393, 272] on button "Continue" at bounding box center [397, 269] width 43 height 14
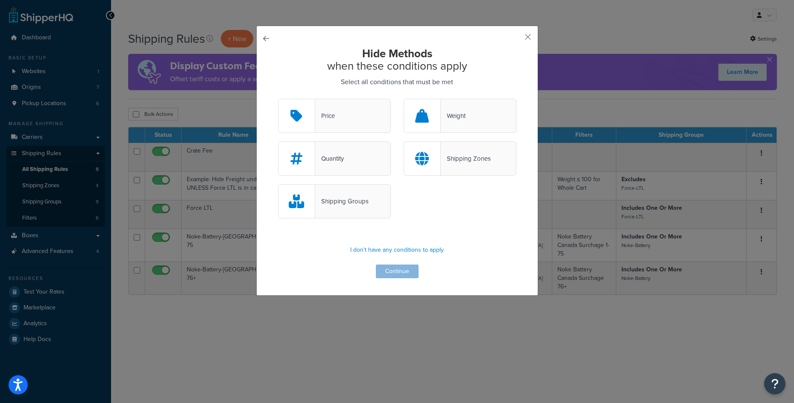
click at [438, 167] on div "Shipping Zones" at bounding box center [460, 158] width 113 height 34
click at [0, 0] on input "Shipping Zones" at bounding box center [0, 0] width 0 height 0
click at [389, 273] on button "Continue" at bounding box center [397, 271] width 43 height 14
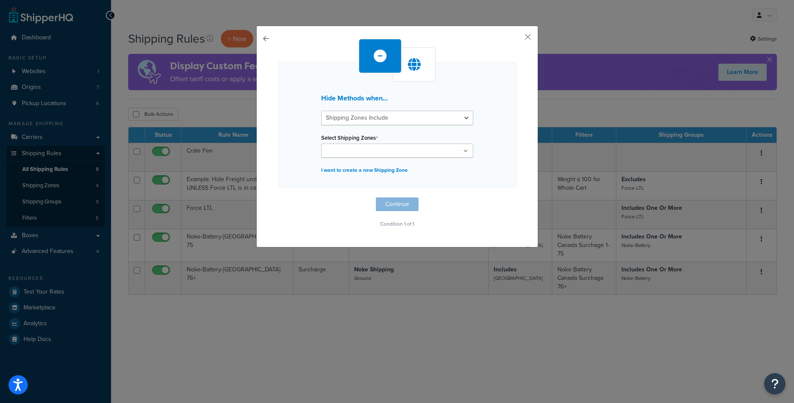
click at [368, 146] on input "Select Shipping Zones" at bounding box center [362, 150] width 76 height 9
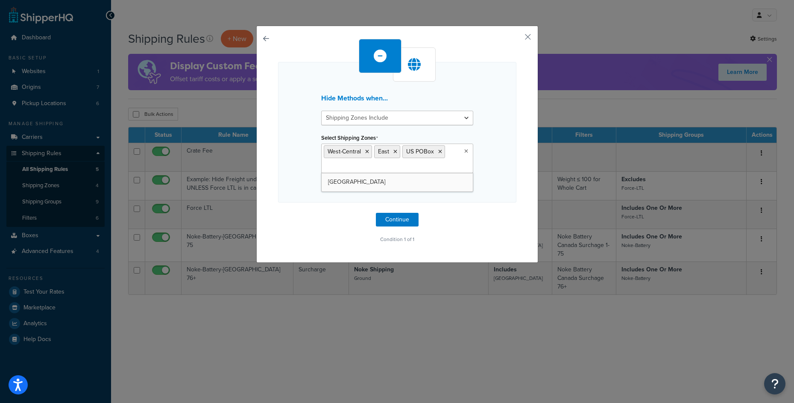
click at [436, 222] on div "Hide Methods when... Shipping Zones Include Shipping Zones Do Not Include Selec…" at bounding box center [397, 142] width 238 height 206
click at [390, 218] on button "Continue" at bounding box center [397, 220] width 43 height 14
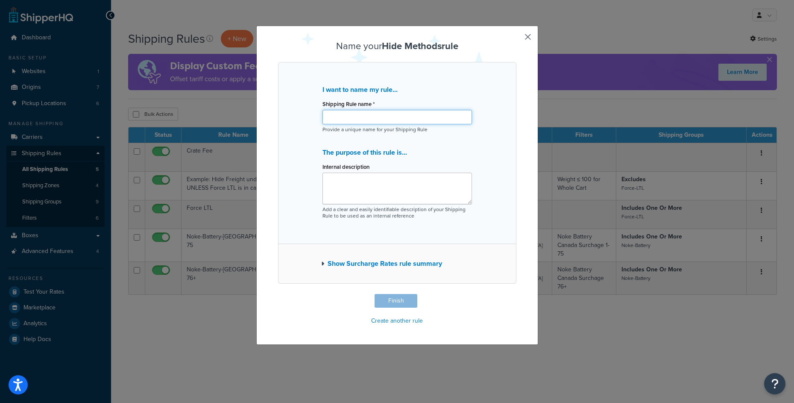
click at [360, 119] on input "Shipping Rule name *" at bounding box center [396, 117] width 149 height 15
type input "Hide Noke Shipping for anything but [GEOGRAPHIC_DATA]"
click at [396, 300] on button "Finish" at bounding box center [396, 301] width 43 height 14
